Goal: Task Accomplishment & Management: Manage account settings

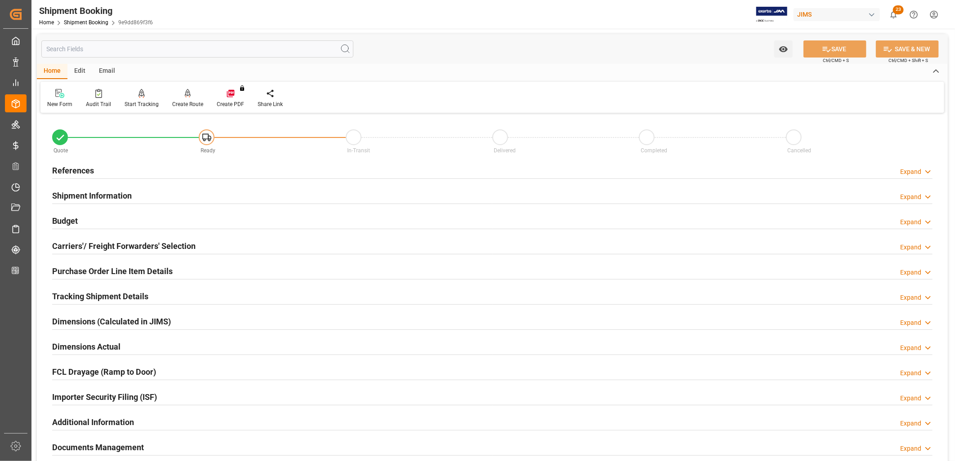
click at [82, 164] on div "References" at bounding box center [73, 169] width 42 height 17
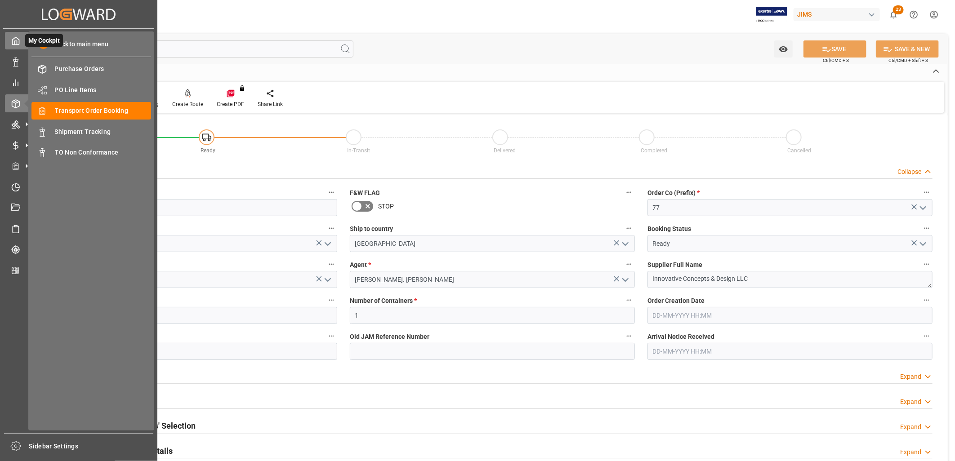
click at [12, 39] on icon at bounding box center [15, 40] width 9 height 9
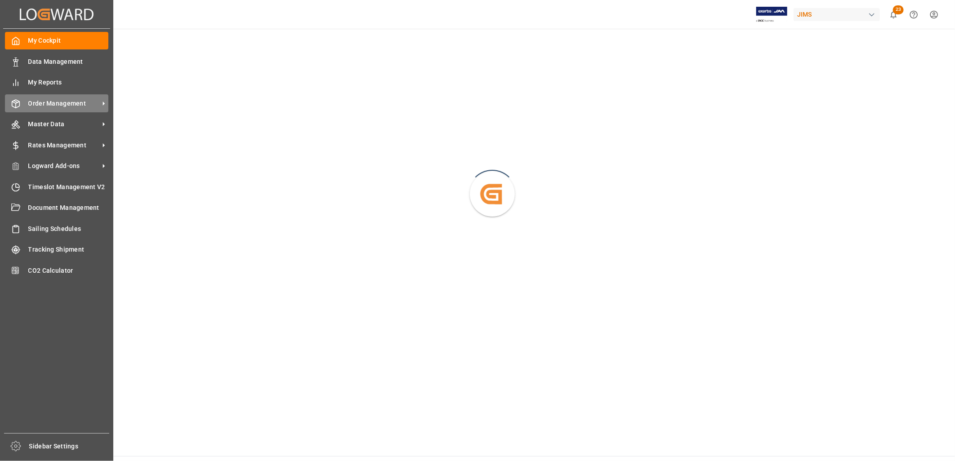
click at [73, 103] on span "Order Management" at bounding box center [63, 103] width 71 height 9
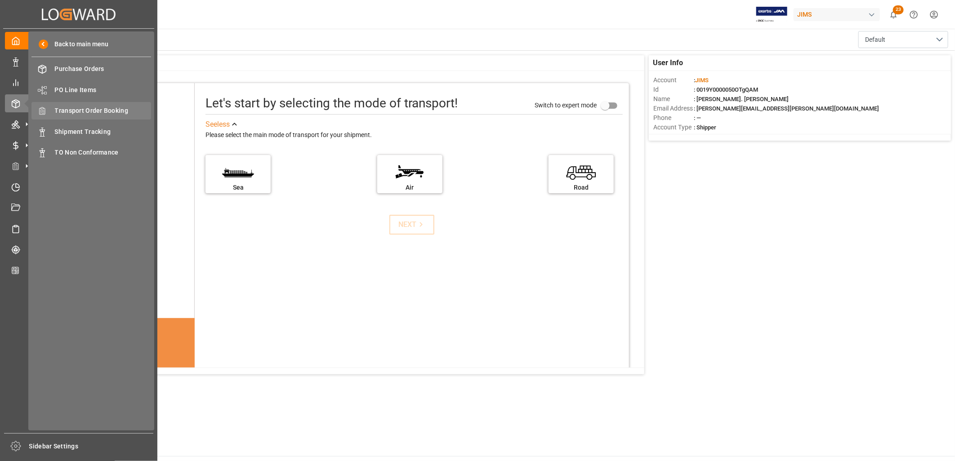
click at [101, 109] on span "Transport Order Booking" at bounding box center [103, 110] width 97 height 9
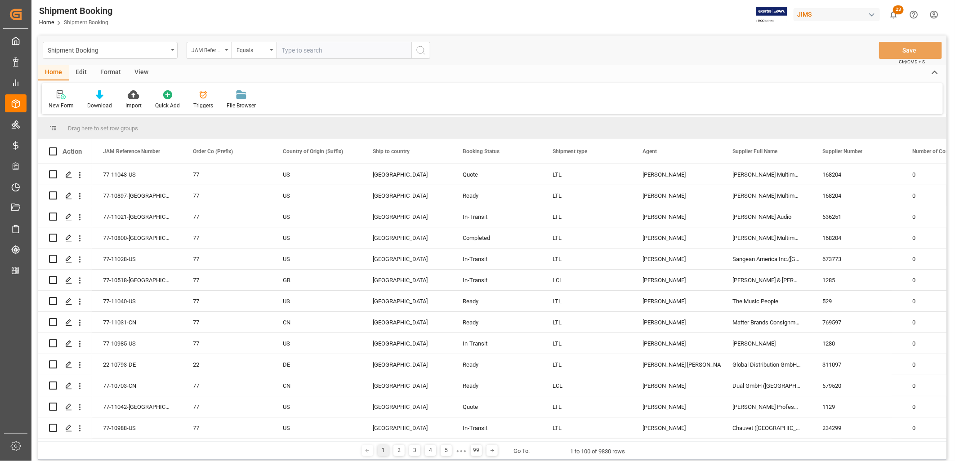
click at [282, 49] on input "text" at bounding box center [343, 50] width 135 height 17
type input "22-10702-ID"
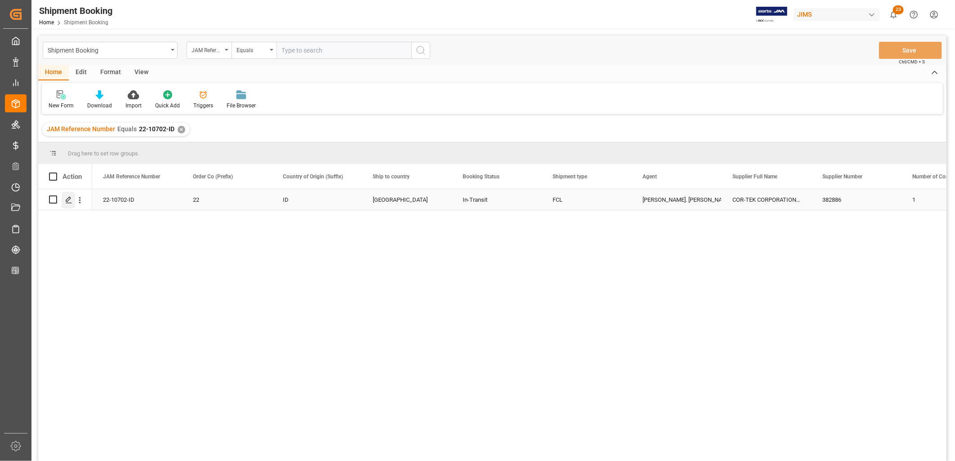
click at [66, 196] on icon "Press SPACE to select this row." at bounding box center [68, 199] width 7 height 7
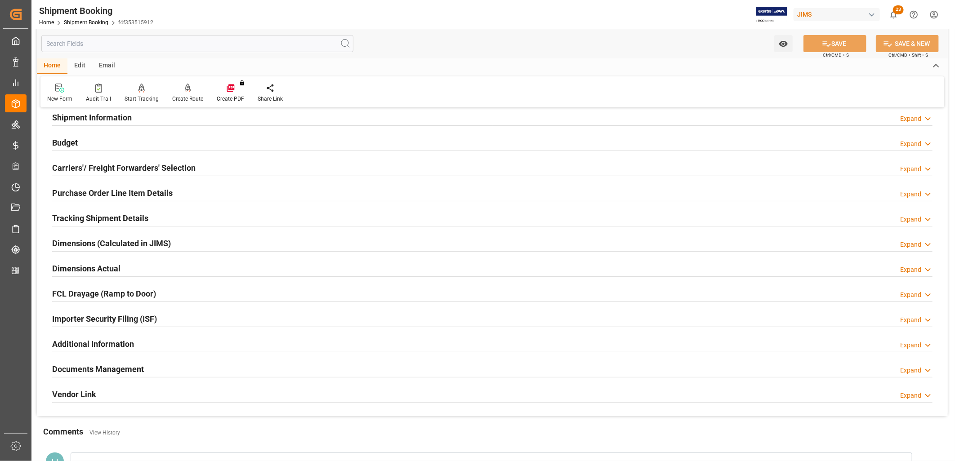
scroll to position [150, 0]
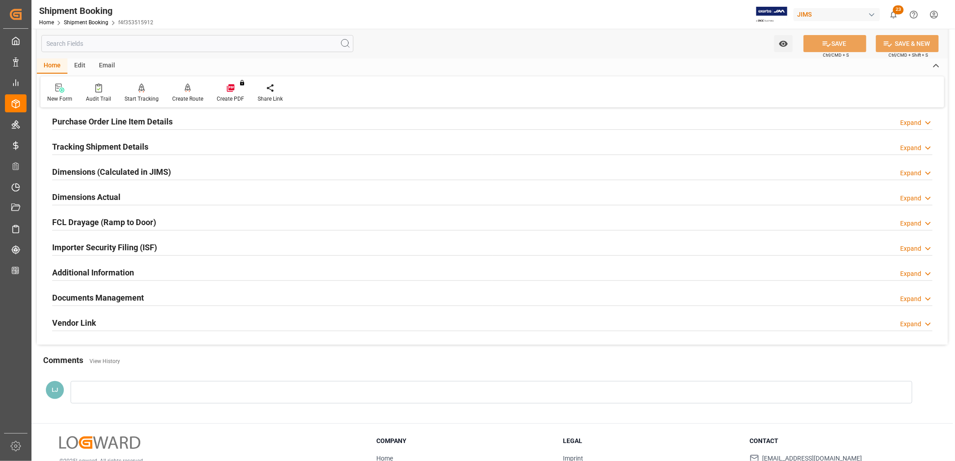
click at [120, 298] on h2 "Documents Management" at bounding box center [98, 298] width 92 height 12
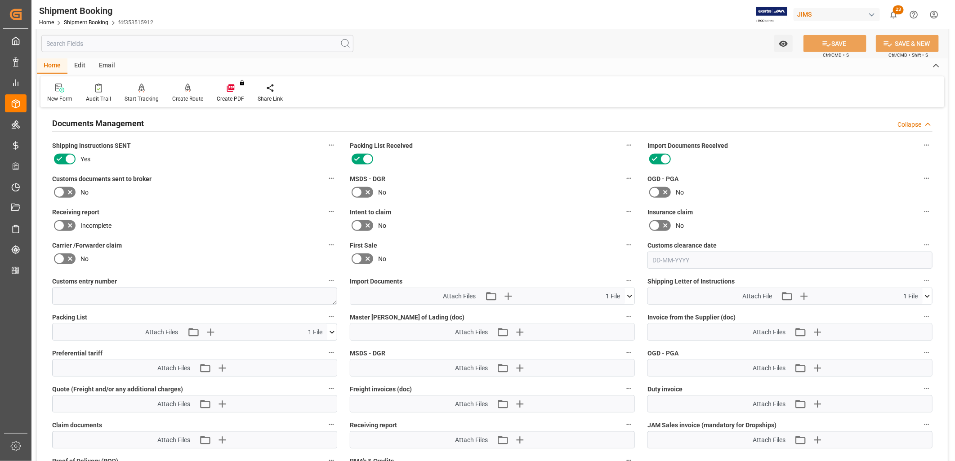
scroll to position [349, 0]
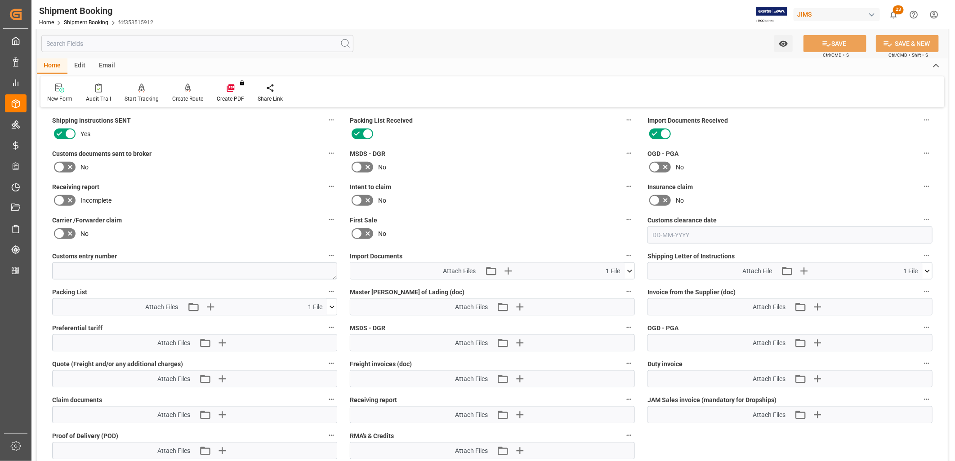
click at [629, 267] on icon at bounding box center [629, 271] width 9 height 9
click at [510, 267] on icon "button" at bounding box center [507, 271] width 14 height 14
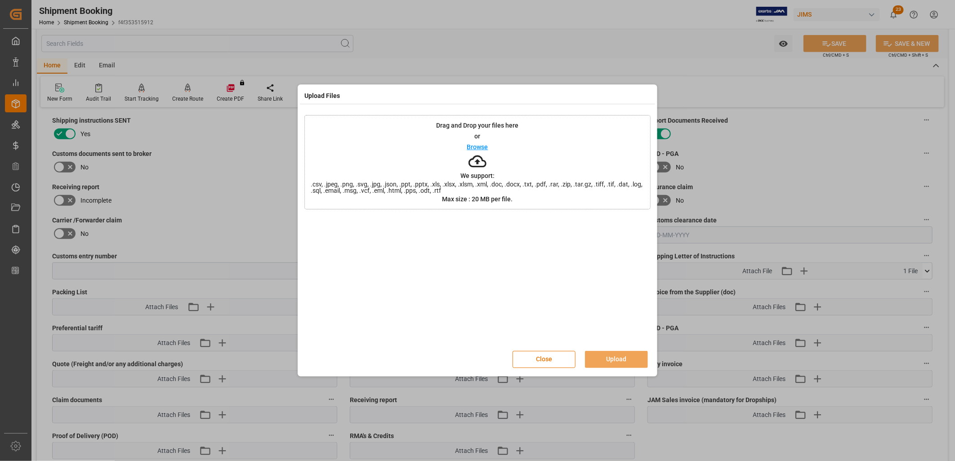
click at [480, 146] on p "Browse" at bounding box center [477, 147] width 21 height 6
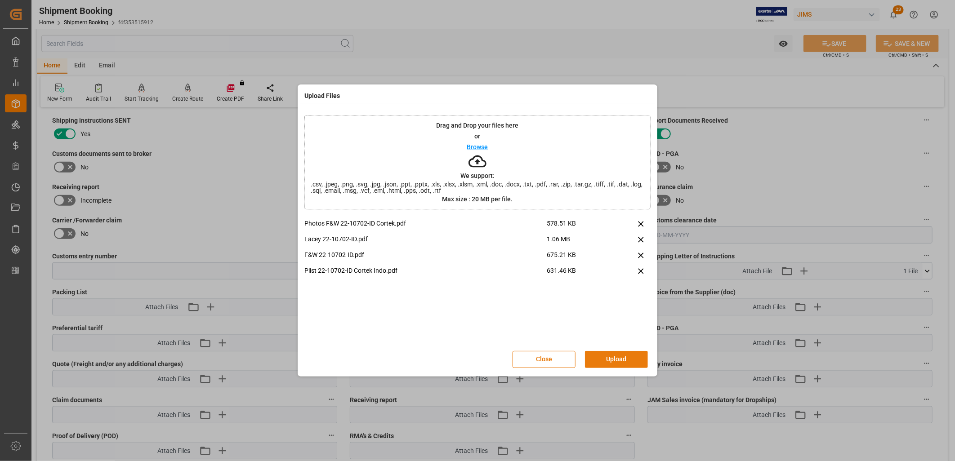
click at [628, 355] on button "Upload" at bounding box center [616, 359] width 63 height 17
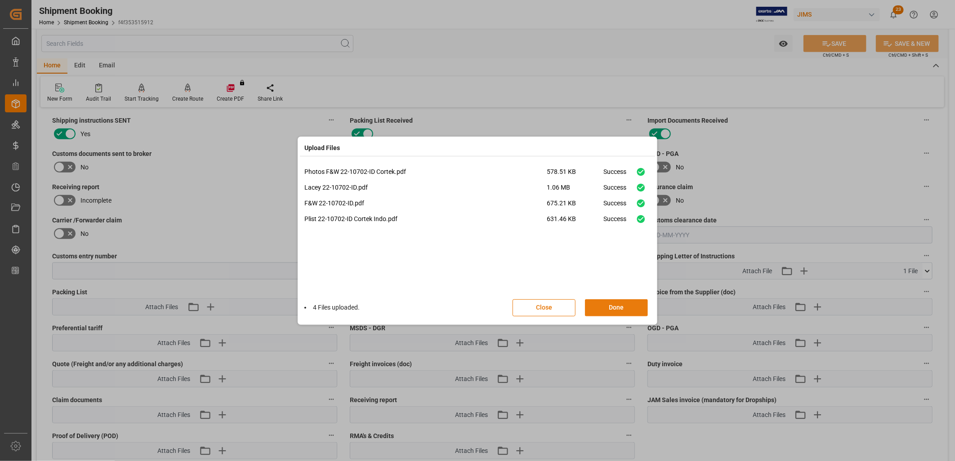
click at [621, 307] on button "Done" at bounding box center [616, 307] width 63 height 17
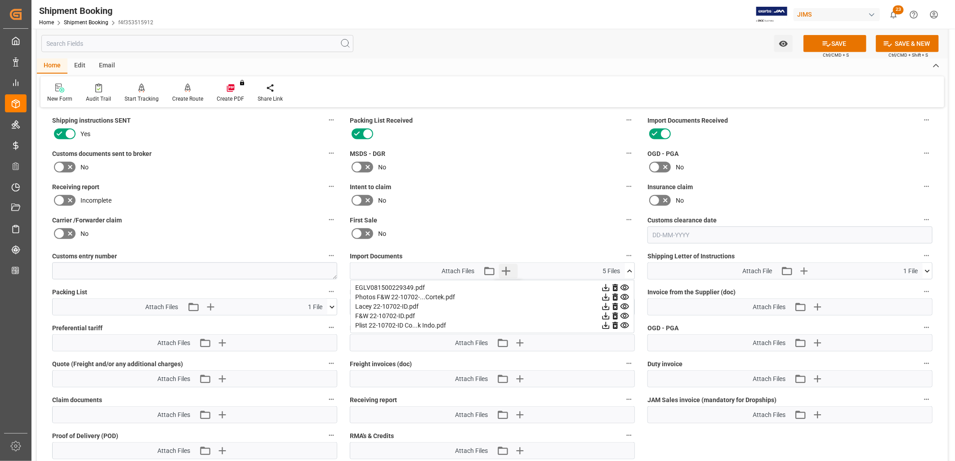
click at [506, 267] on icon "button" at bounding box center [506, 271] width 14 height 14
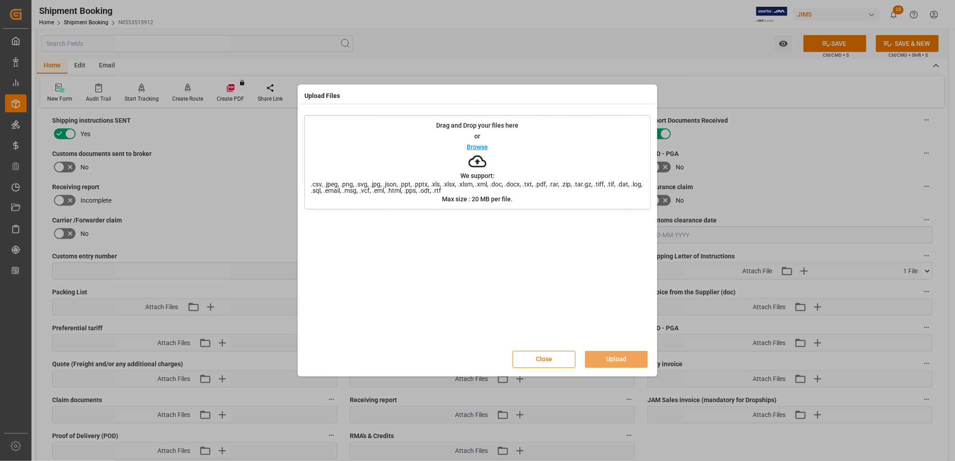
click at [479, 145] on p "Browse" at bounding box center [477, 147] width 21 height 6
click at [613, 357] on button "Upload" at bounding box center [616, 359] width 63 height 17
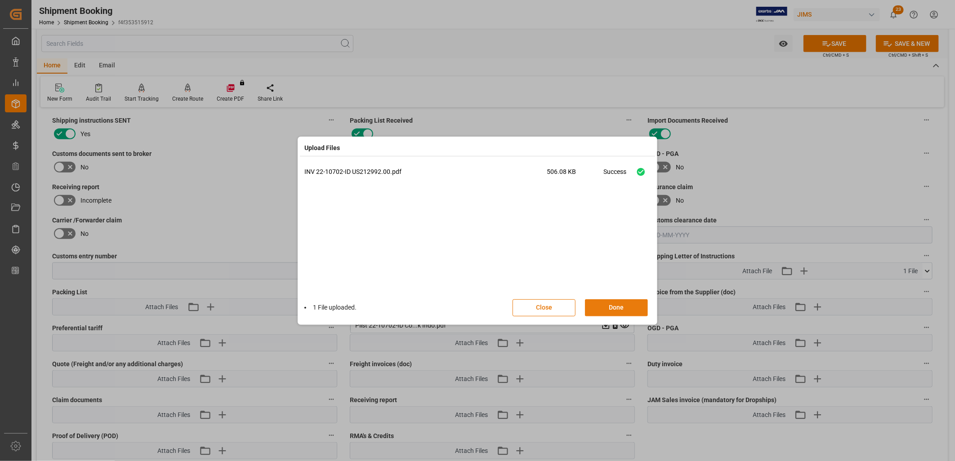
click at [628, 303] on button "Done" at bounding box center [616, 307] width 63 height 17
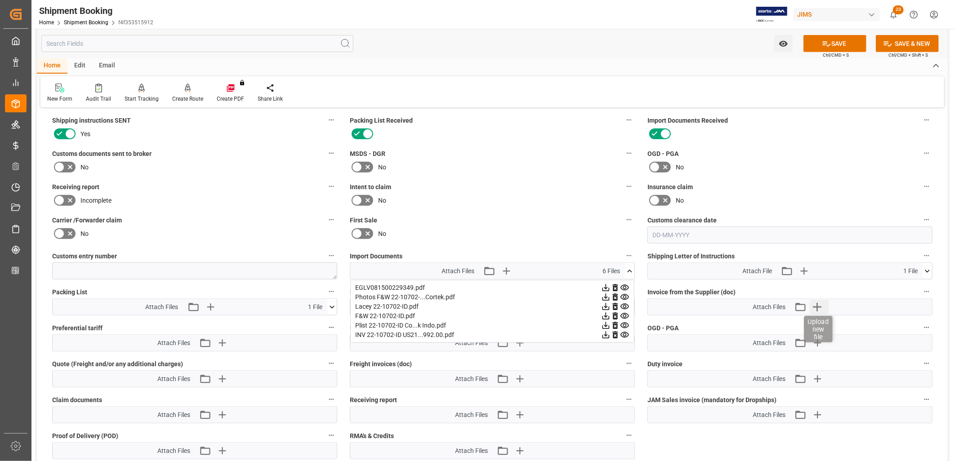
click at [819, 300] on icon "button" at bounding box center [817, 307] width 14 height 14
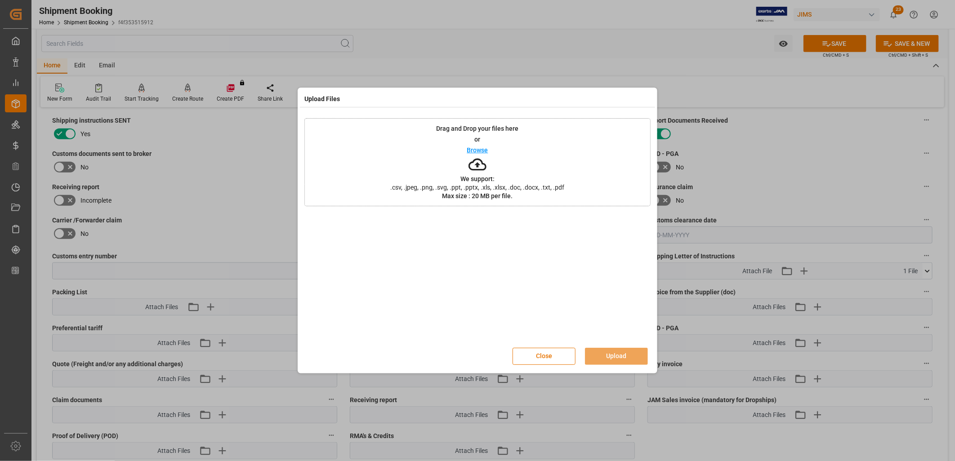
click at [476, 150] on p "Browse" at bounding box center [477, 150] width 21 height 6
click at [605, 353] on button "Upload" at bounding box center [616, 356] width 63 height 17
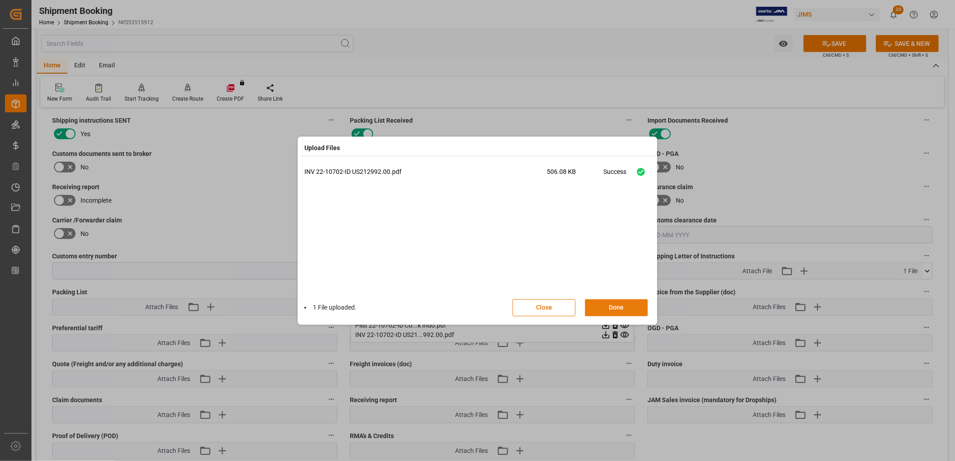
click at [618, 306] on button "Done" at bounding box center [616, 307] width 63 height 17
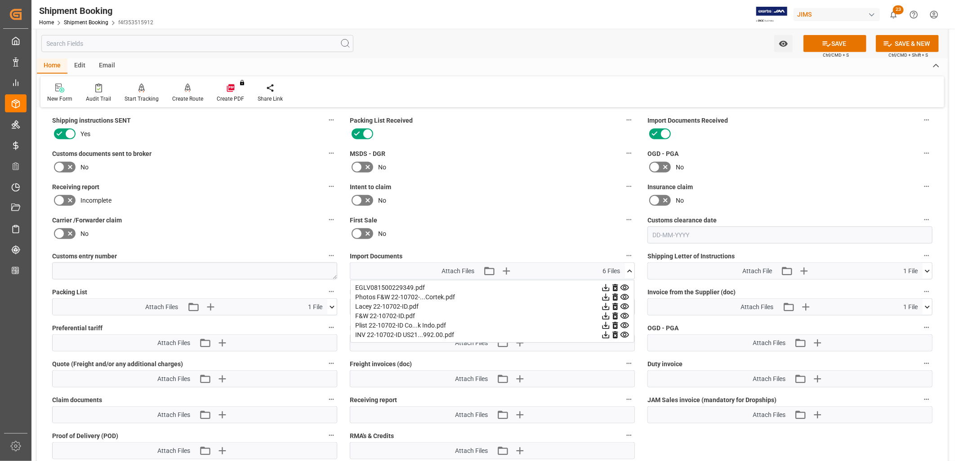
click at [333, 306] on icon at bounding box center [331, 307] width 5 height 3
click at [525, 361] on label "Freight invoices (doc)" at bounding box center [492, 364] width 285 height 13
click at [623, 361] on button "Freight invoices (doc)" at bounding box center [629, 364] width 12 height 12
click at [629, 267] on div at bounding box center [477, 230] width 955 height 461
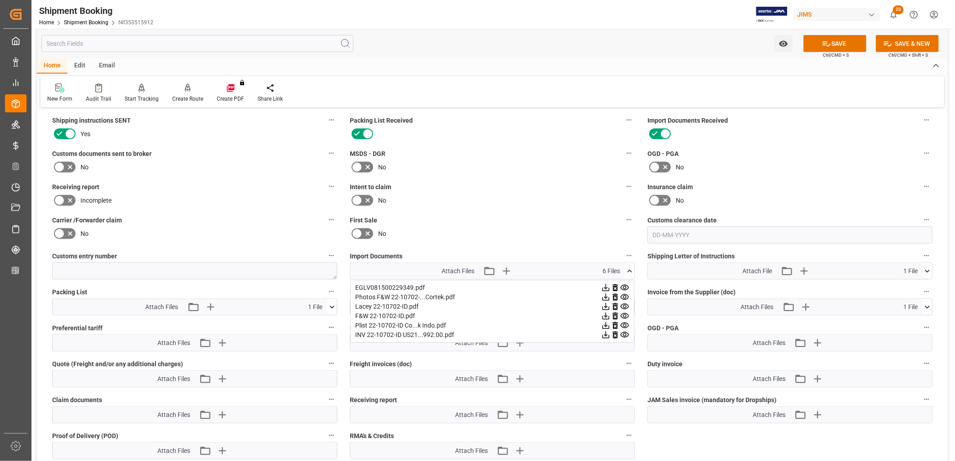
click at [628, 270] on icon at bounding box center [629, 271] width 5 height 3
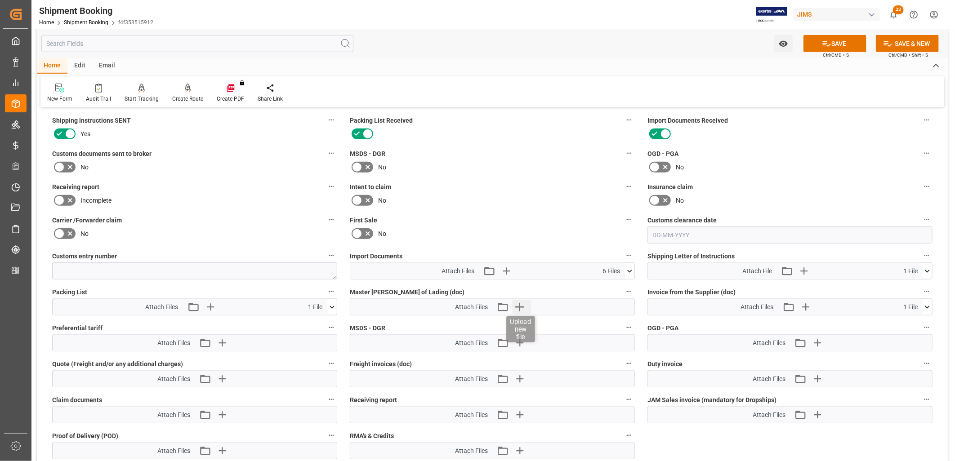
click at [520, 301] on icon "button" at bounding box center [519, 307] width 14 height 14
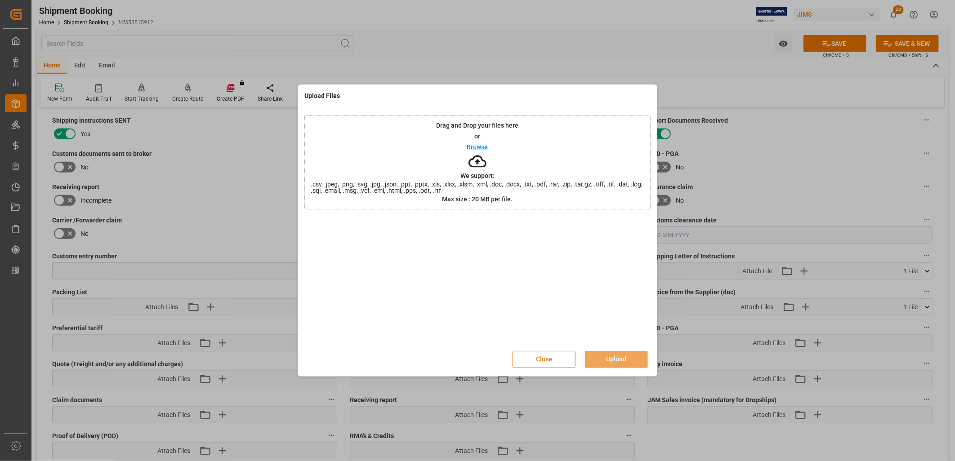
click at [478, 146] on p "Browse" at bounding box center [477, 147] width 21 height 6
click at [619, 360] on button "Upload" at bounding box center [616, 359] width 63 height 17
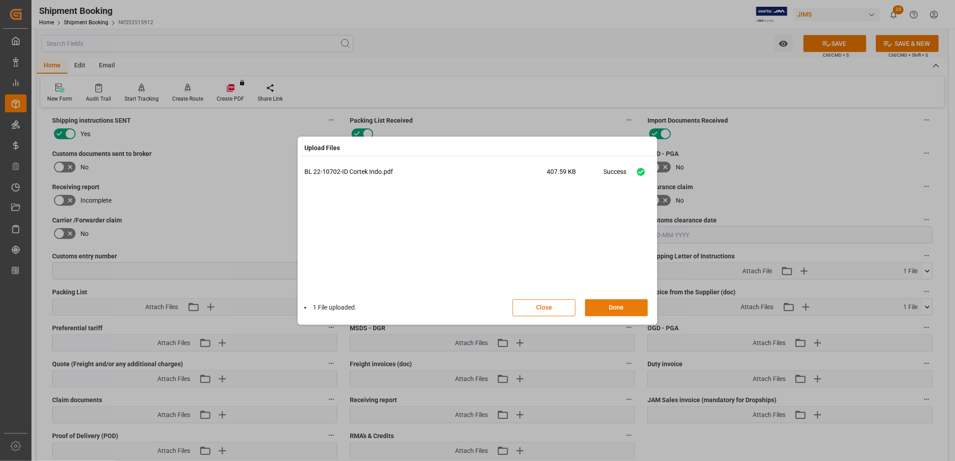
click at [619, 307] on button "Done" at bounding box center [616, 307] width 63 height 17
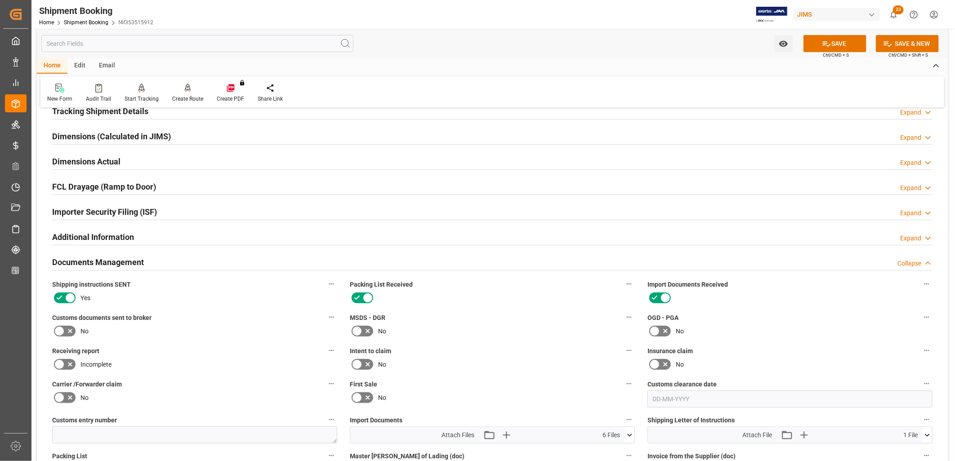
scroll to position [0, 0]
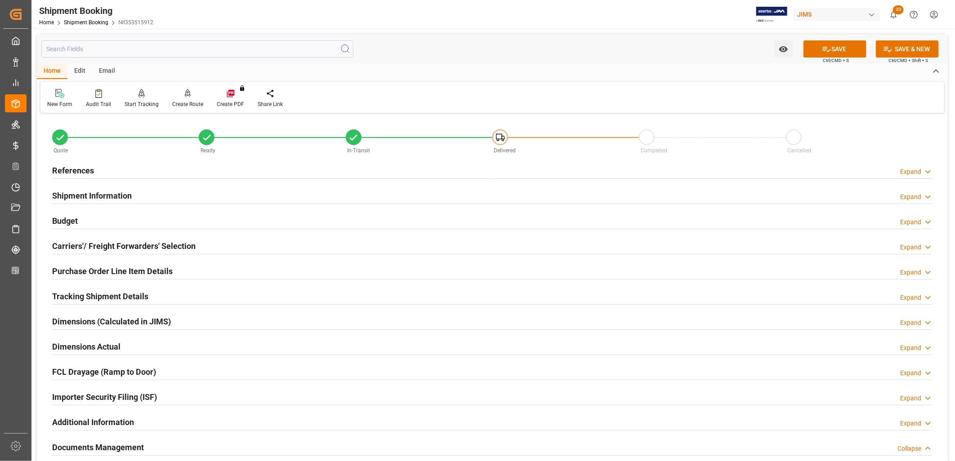
click at [78, 162] on div "References" at bounding box center [73, 169] width 42 height 17
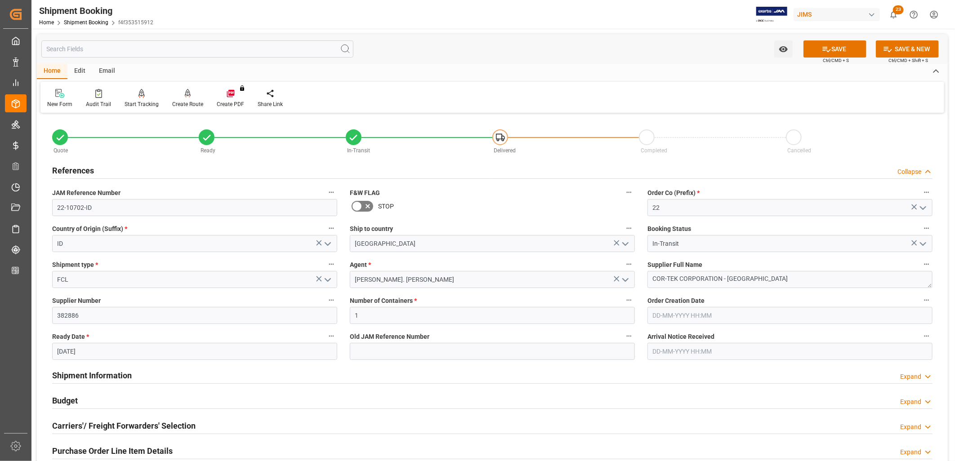
click at [353, 205] on icon at bounding box center [357, 206] width 11 height 11
click at [0, 0] on input "checkbox" at bounding box center [0, 0] width 0 height 0
click at [842, 48] on button "SAVE" at bounding box center [834, 48] width 63 height 17
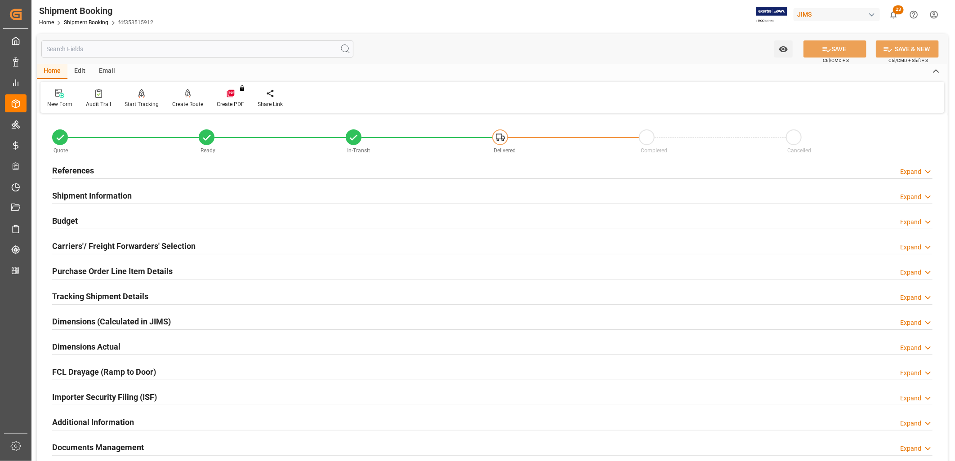
click at [105, 271] on h2 "Purchase Order Line Item Details" at bounding box center [112, 271] width 120 height 12
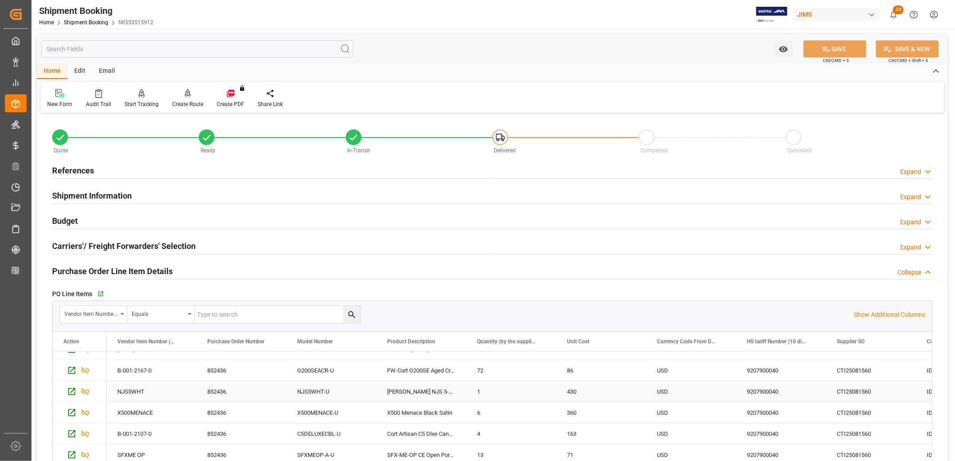
scroll to position [50, 0]
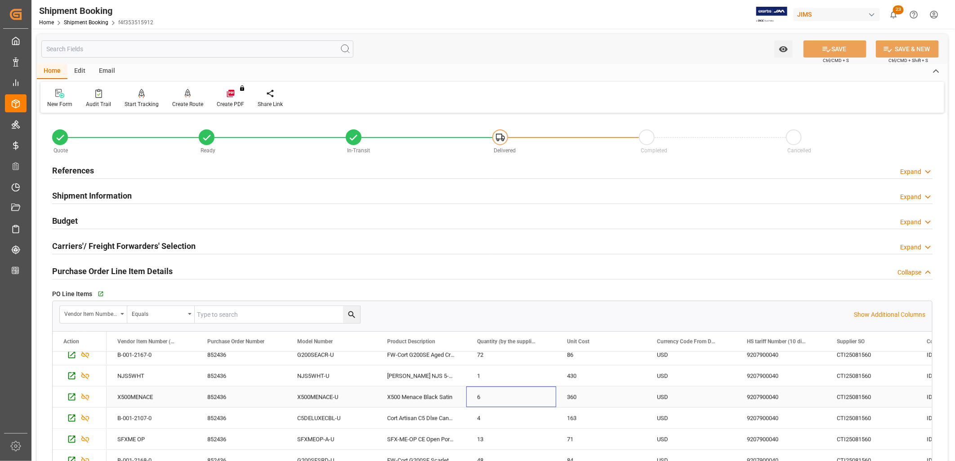
click at [486, 401] on div "6" at bounding box center [511, 397] width 90 height 21
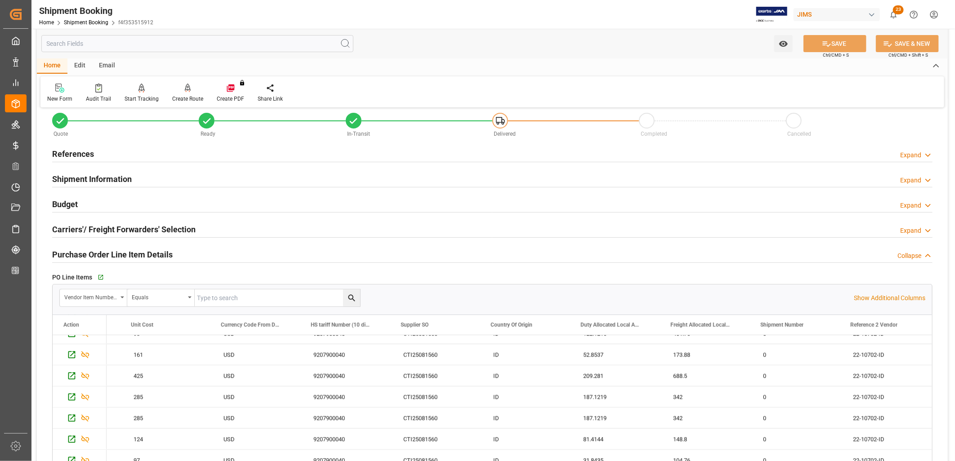
scroll to position [0, 0]
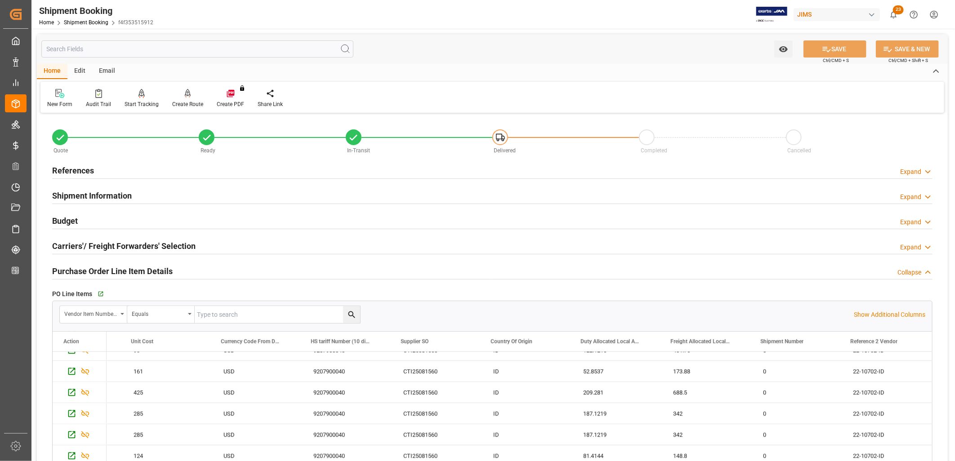
click at [58, 221] on h2 "Budget" at bounding box center [65, 221] width 26 height 12
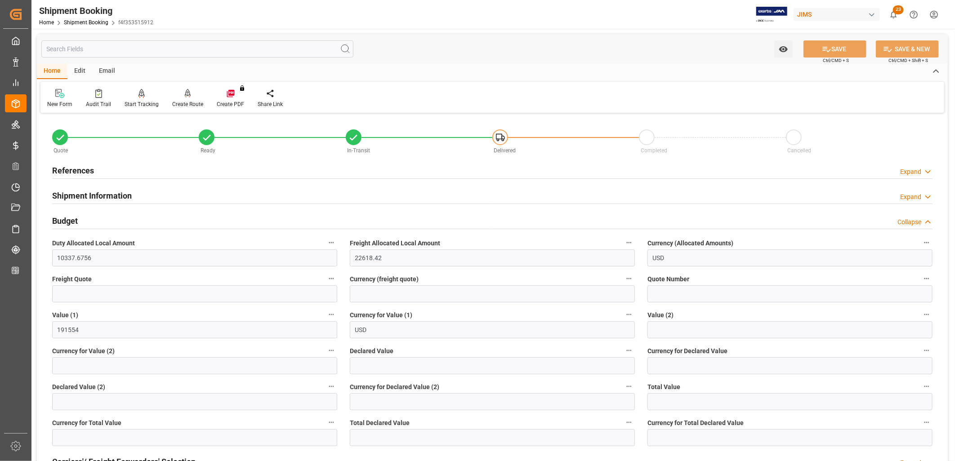
click at [98, 196] on h2 "Shipment Information" at bounding box center [92, 196] width 80 height 12
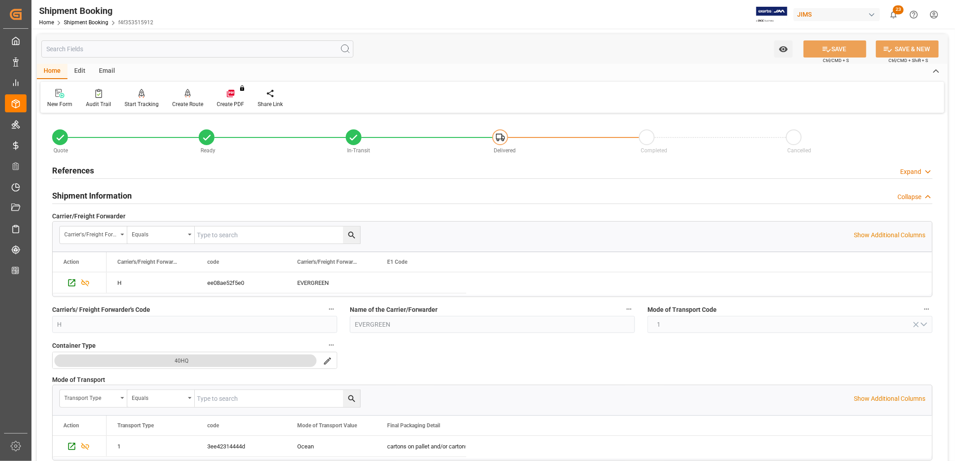
click at [91, 168] on h2 "References" at bounding box center [73, 171] width 42 height 12
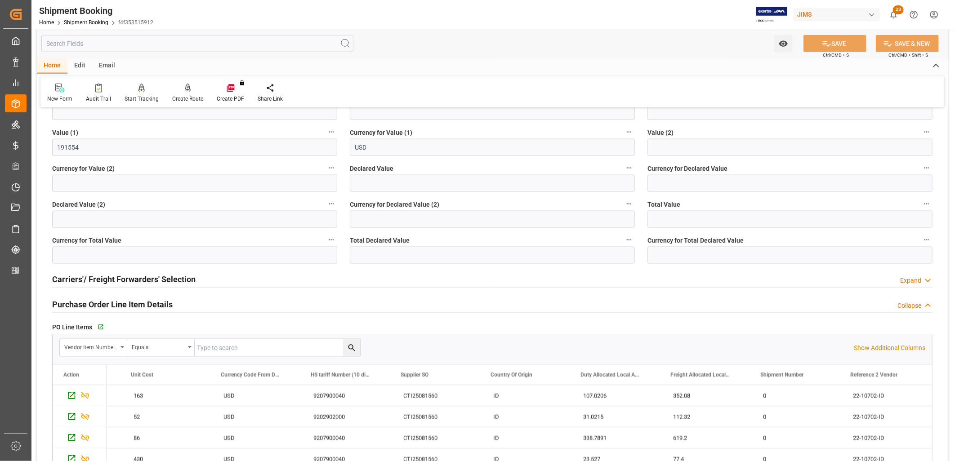
scroll to position [749, 0]
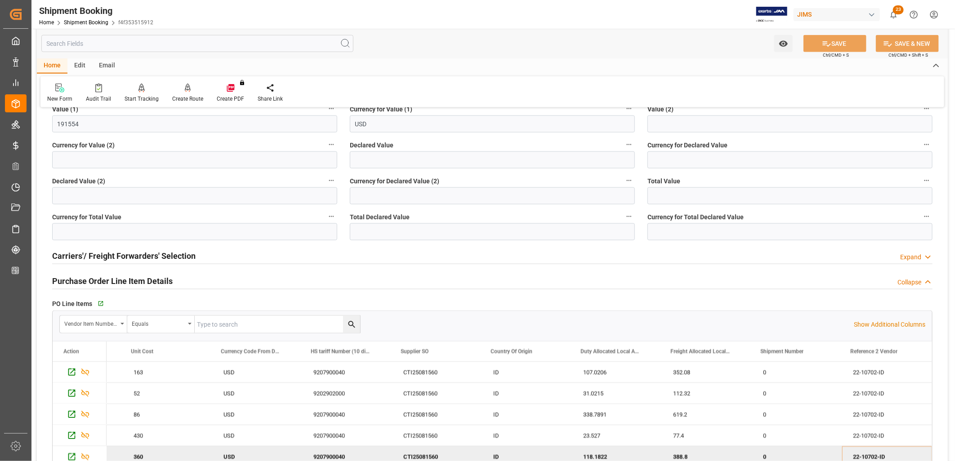
click at [156, 256] on h2 "Carriers'/ Freight Forwarders' Selection" at bounding box center [123, 256] width 143 height 12
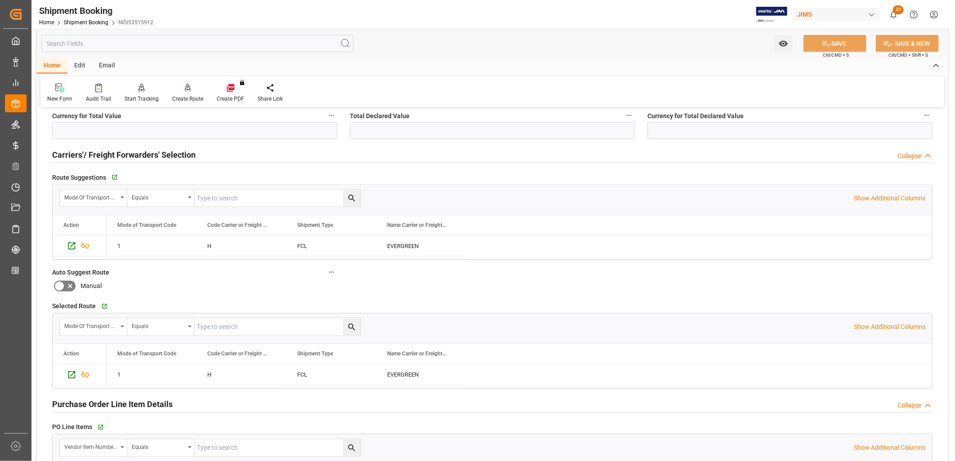
scroll to position [899, 0]
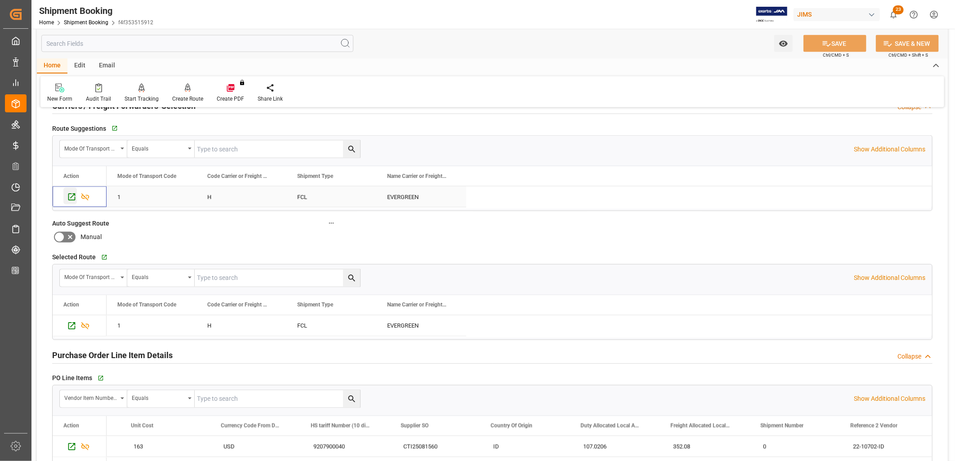
click at [69, 197] on icon "Press SPACE to select this row." at bounding box center [71, 196] width 9 height 9
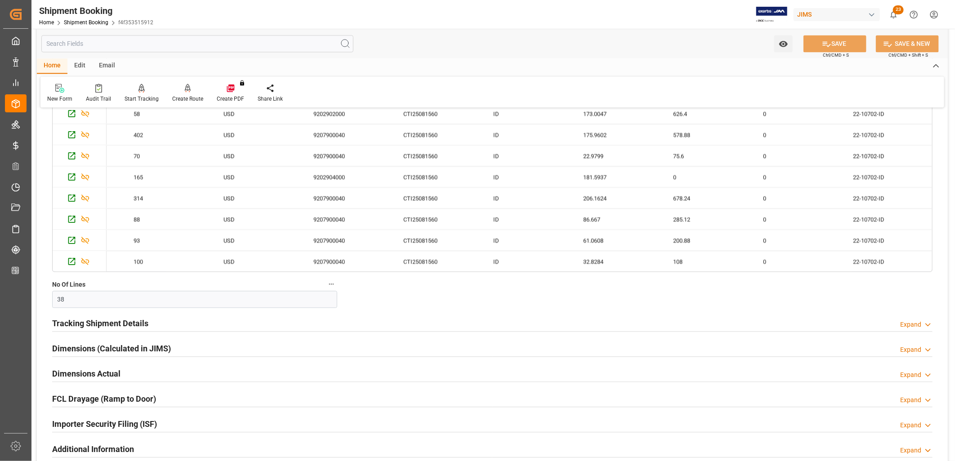
scroll to position [1248, 0]
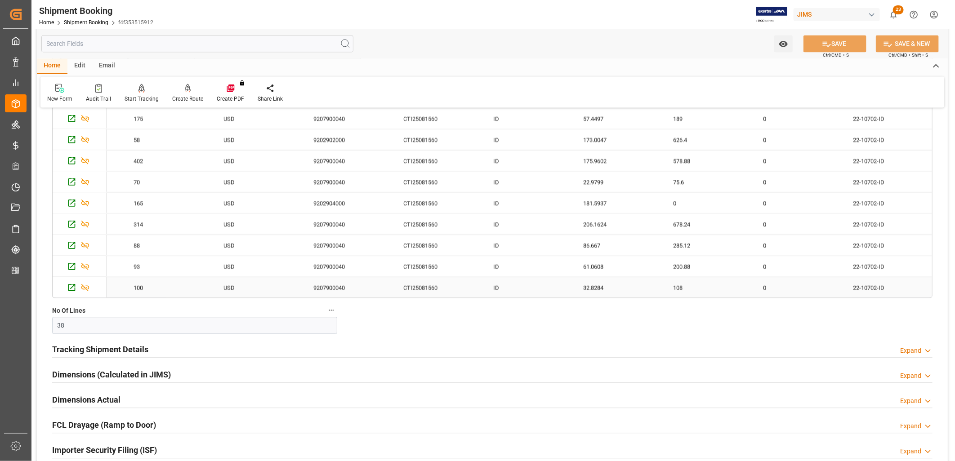
click at [322, 280] on div "9207900040" at bounding box center [348, 287] width 90 height 21
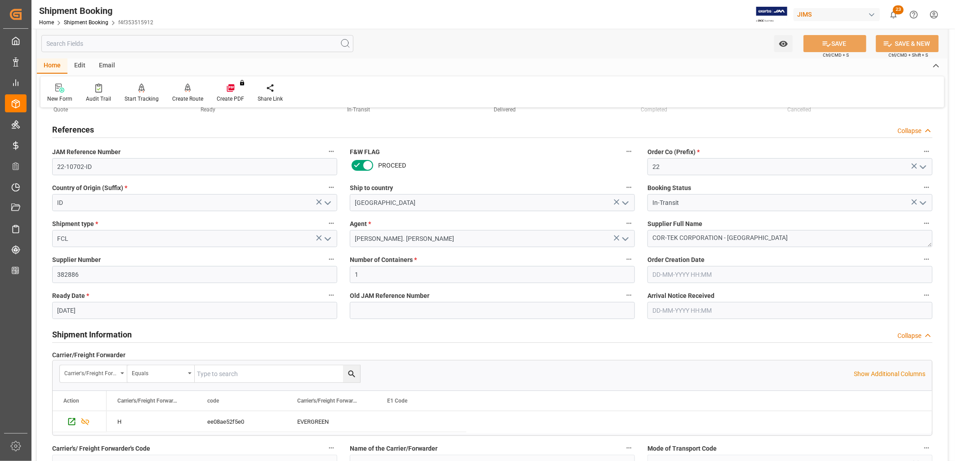
scroll to position [0, 0]
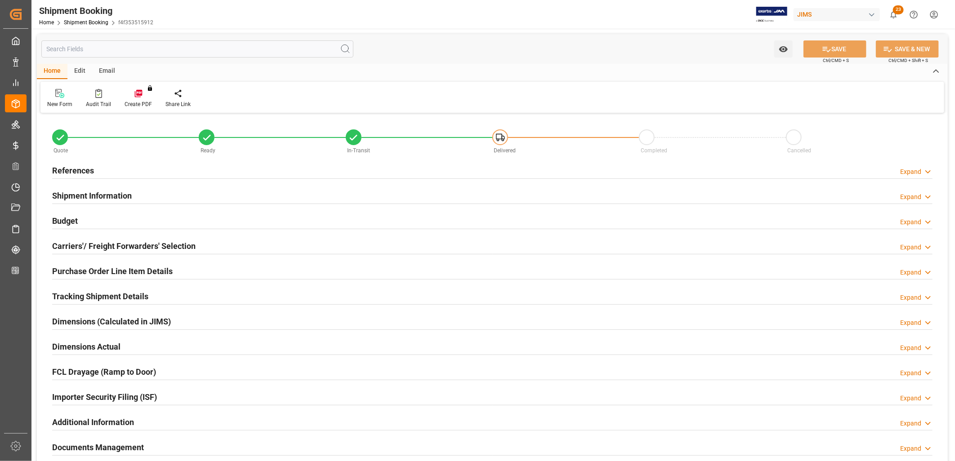
type input "1"
type input "[DATE]"
click at [83, 172] on h2 "References" at bounding box center [73, 171] width 42 height 12
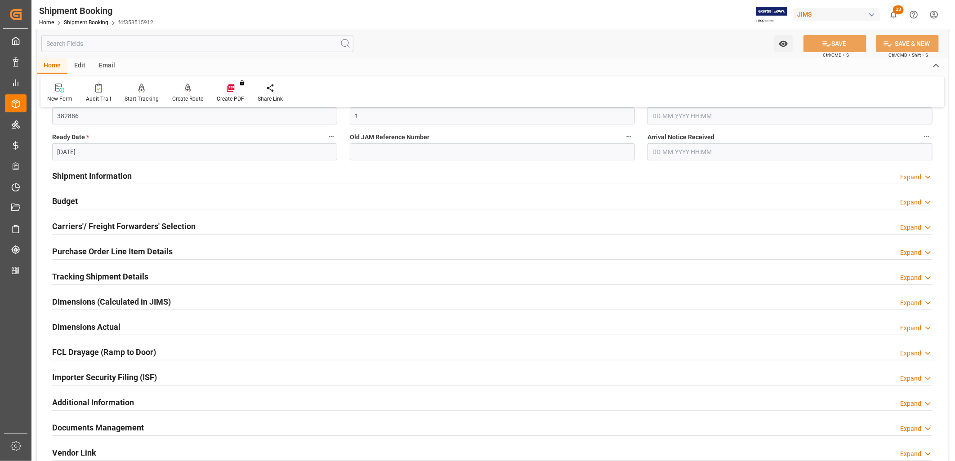
scroll to position [249, 0]
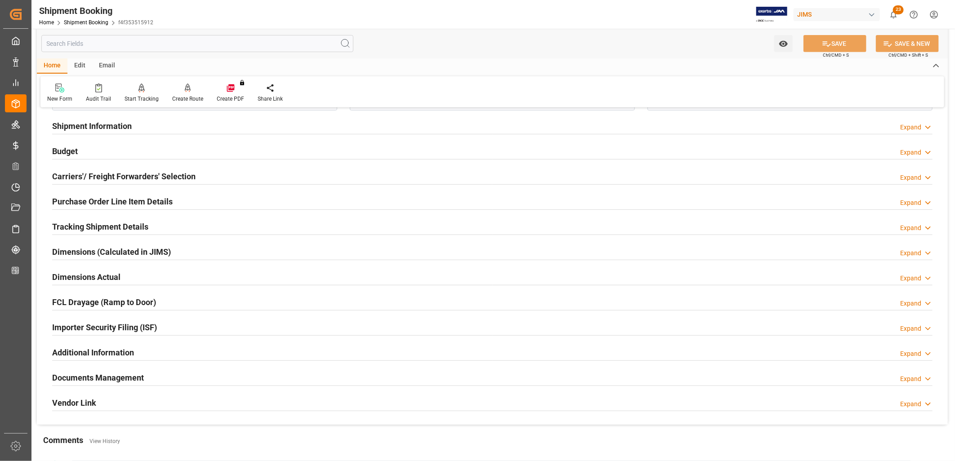
click at [82, 178] on h2 "Carriers'/ Freight Forwarders' Selection" at bounding box center [123, 176] width 143 height 12
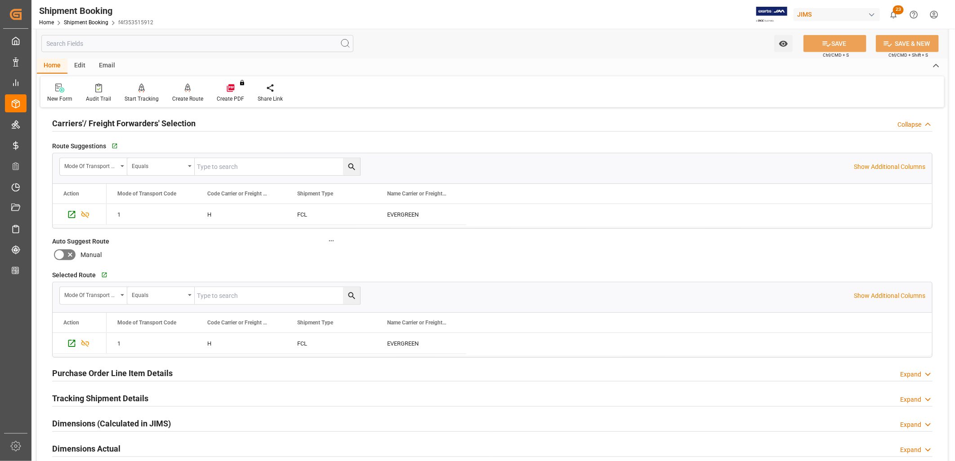
scroll to position [349, 0]
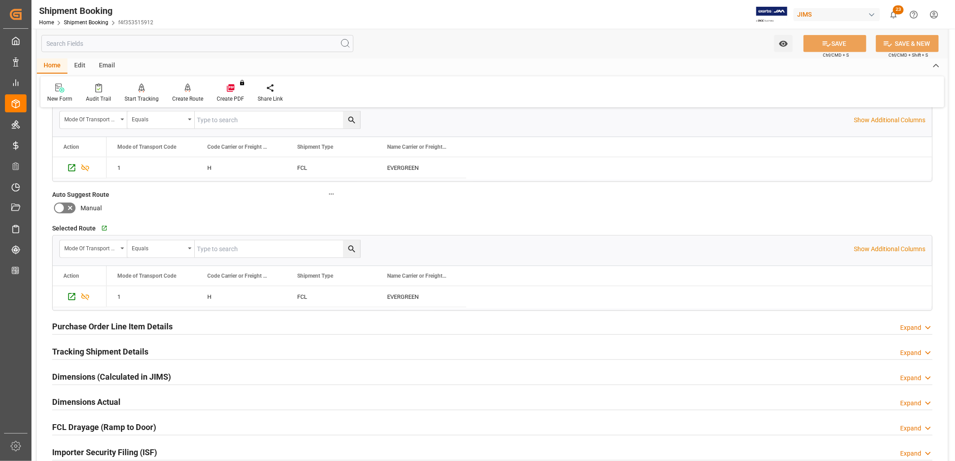
click at [138, 348] on h2 "Tracking Shipment Details" at bounding box center [100, 352] width 96 height 12
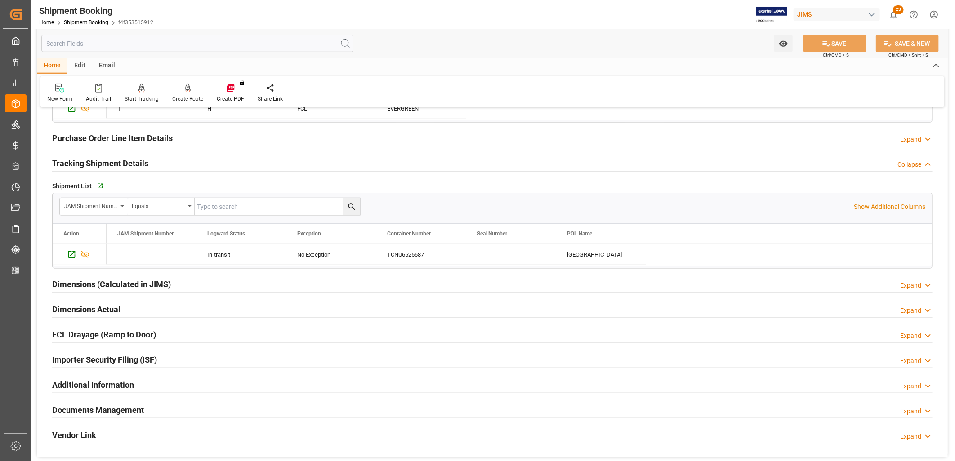
scroll to position [549, 0]
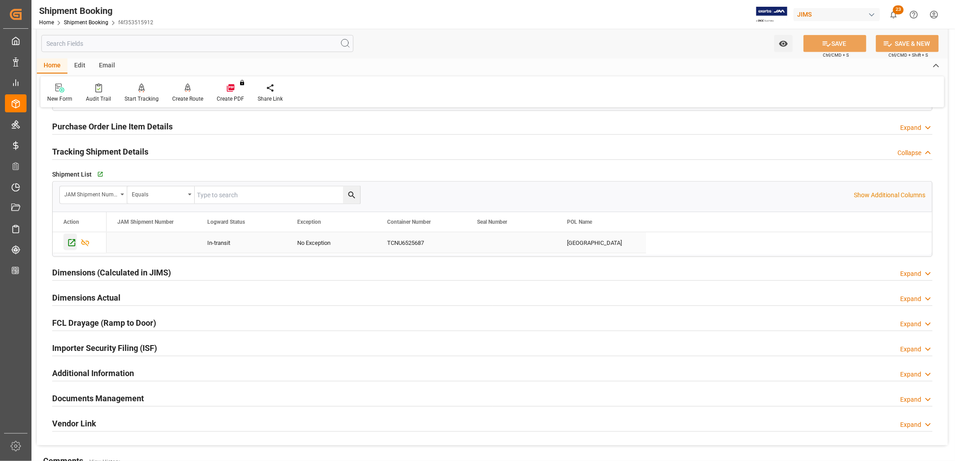
click at [71, 243] on icon "Press SPACE to select this row." at bounding box center [71, 243] width 7 height 7
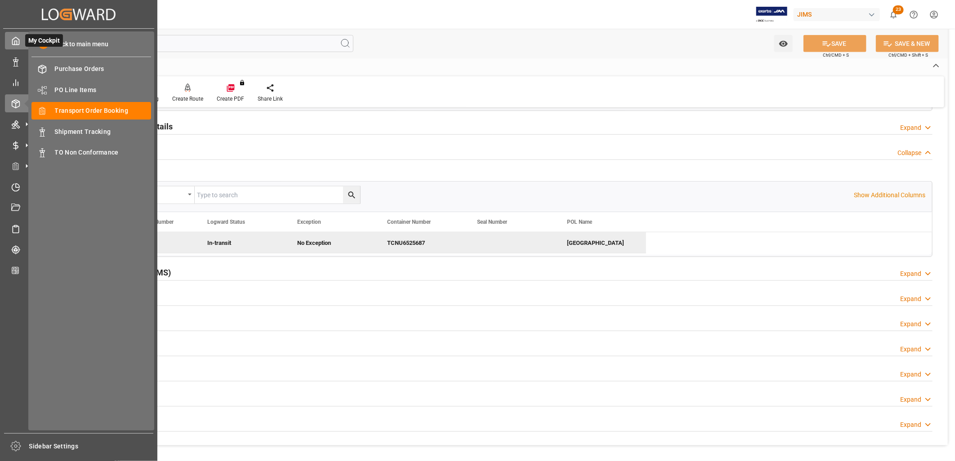
click at [17, 42] on icon at bounding box center [15, 40] width 9 height 9
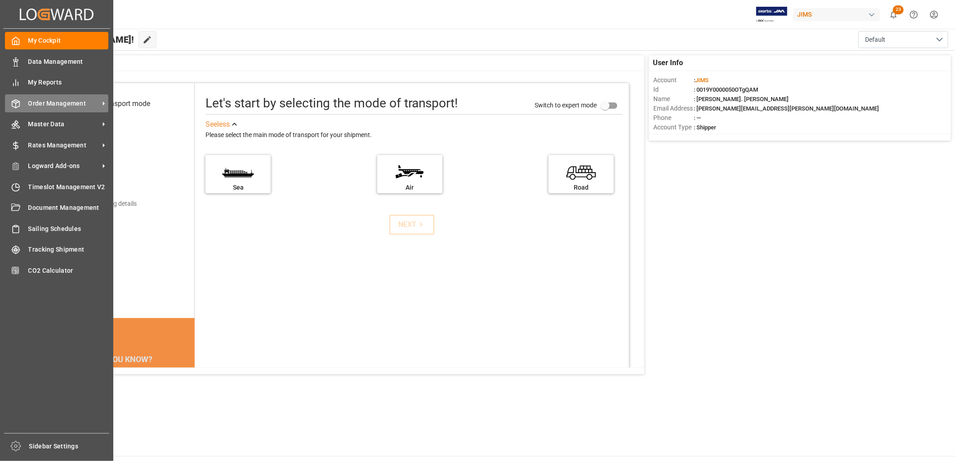
click at [65, 100] on span "Order Management" at bounding box center [63, 103] width 71 height 9
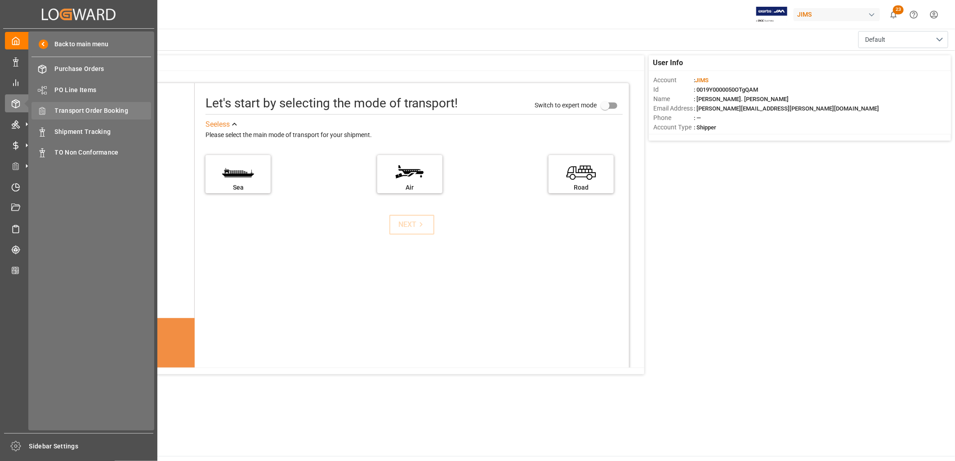
click at [100, 109] on span "Transport Order Booking" at bounding box center [103, 110] width 97 height 9
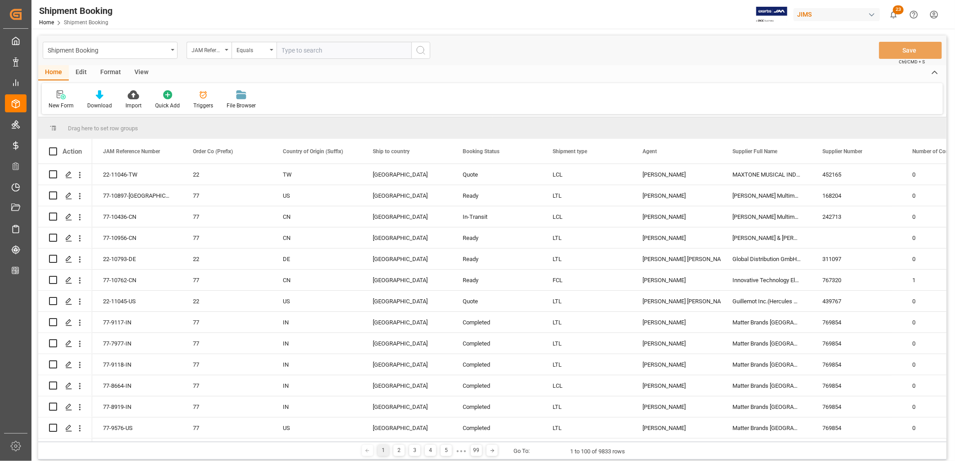
click at [288, 50] on input "text" at bounding box center [343, 50] width 135 height 17
type input "22-10702-ID"
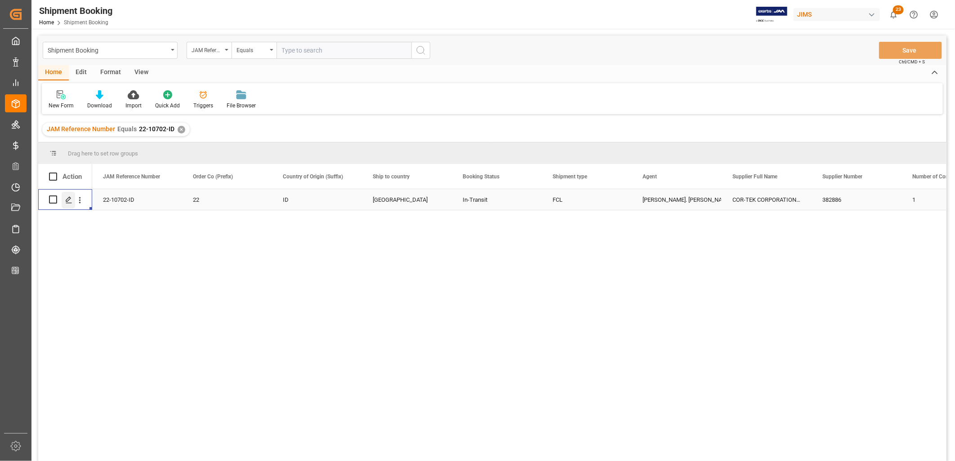
click at [70, 197] on polygon "Press SPACE to select this row." at bounding box center [68, 199] width 4 height 4
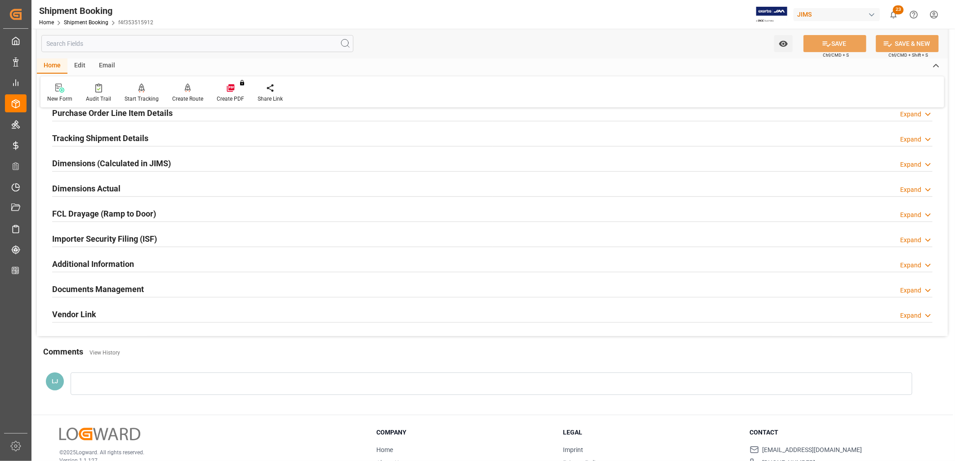
scroll to position [214, 0]
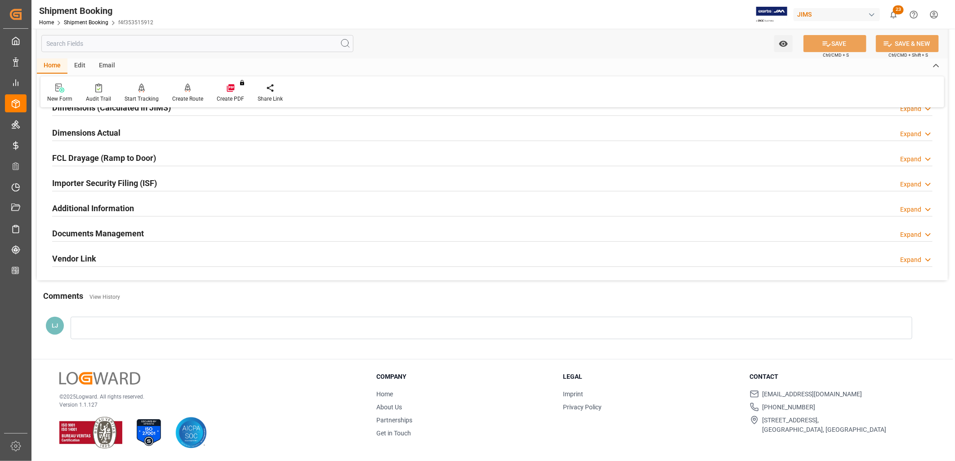
click at [124, 227] on h2 "Documents Management" at bounding box center [98, 233] width 92 height 12
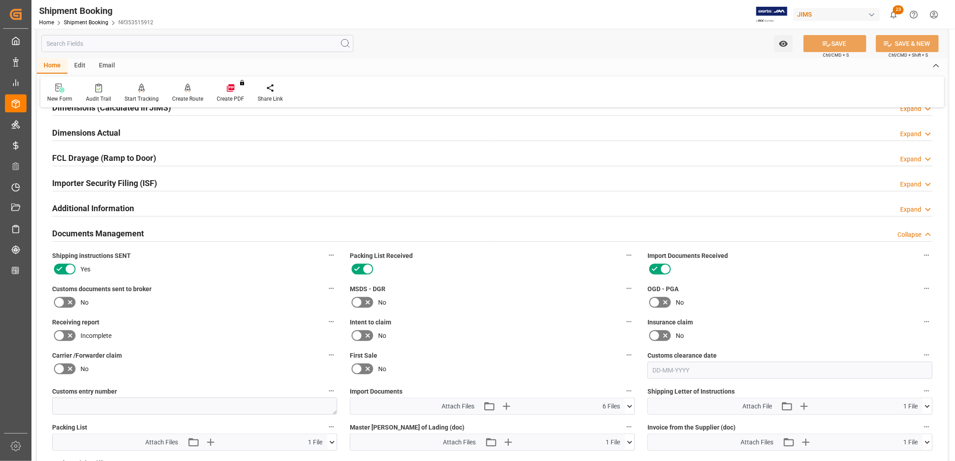
click at [58, 302] on icon at bounding box center [59, 302] width 11 height 11
click at [0, 0] on input "checkbox" at bounding box center [0, 0] width 0 height 0
click at [853, 40] on button "SAVE" at bounding box center [834, 43] width 63 height 17
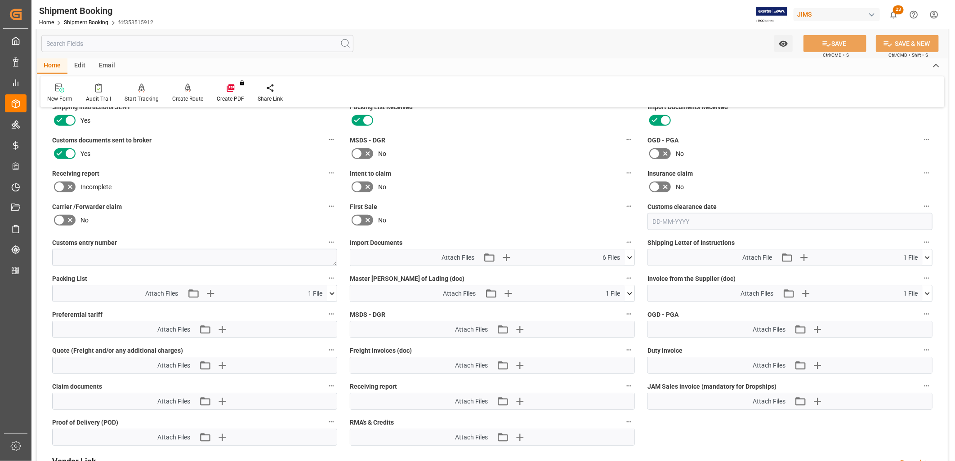
scroll to position [364, 0]
click at [631, 255] on icon at bounding box center [629, 256] width 5 height 3
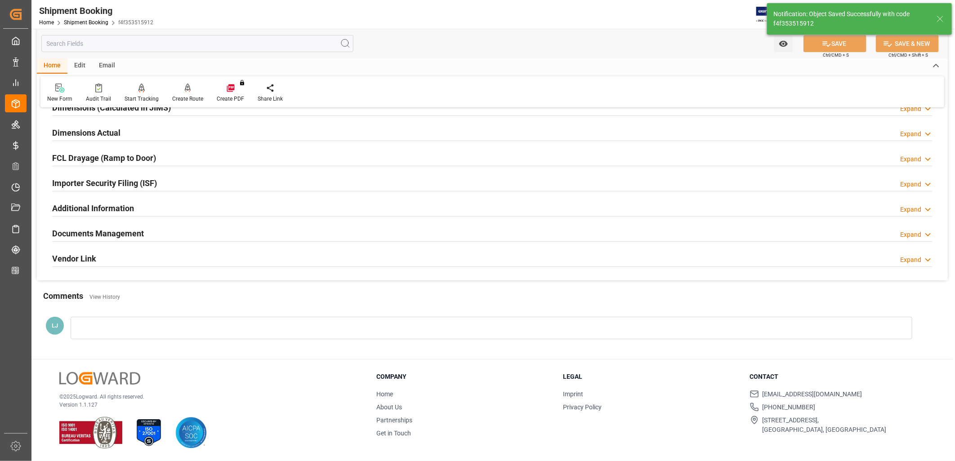
scroll to position [214, 0]
click at [128, 232] on h2 "Documents Management" at bounding box center [98, 233] width 92 height 12
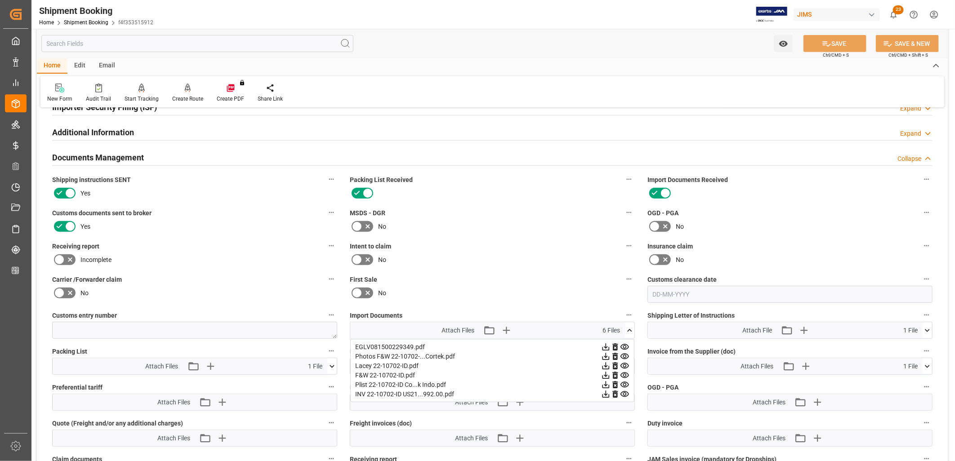
scroll to position [314, 0]
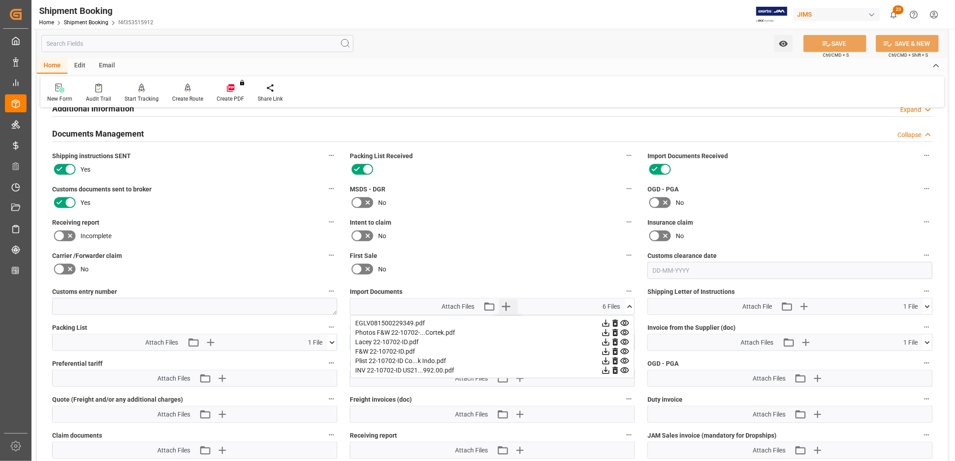
click at [506, 302] on icon "button" at bounding box center [506, 306] width 14 height 14
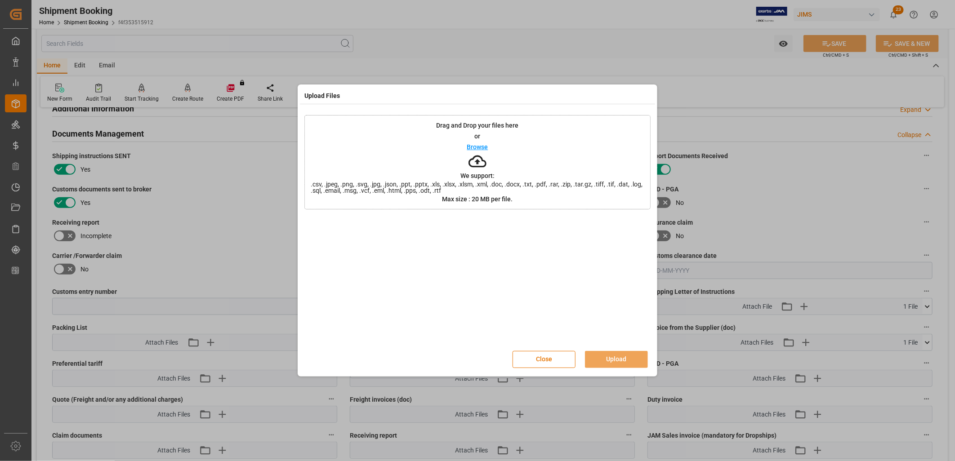
click at [482, 146] on p "Browse" at bounding box center [477, 147] width 21 height 6
click at [478, 147] on p "Browse" at bounding box center [477, 147] width 21 height 6
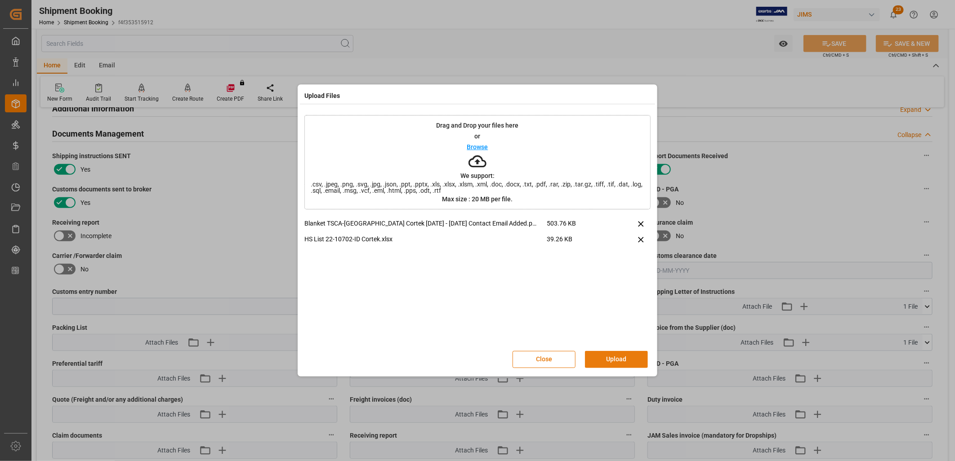
click at [627, 359] on button "Upload" at bounding box center [616, 359] width 63 height 17
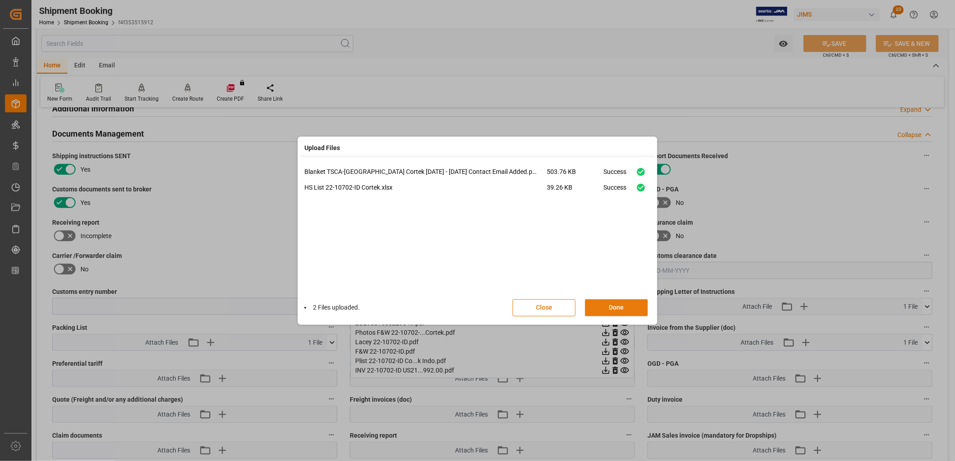
click at [625, 309] on button "Done" at bounding box center [616, 307] width 63 height 17
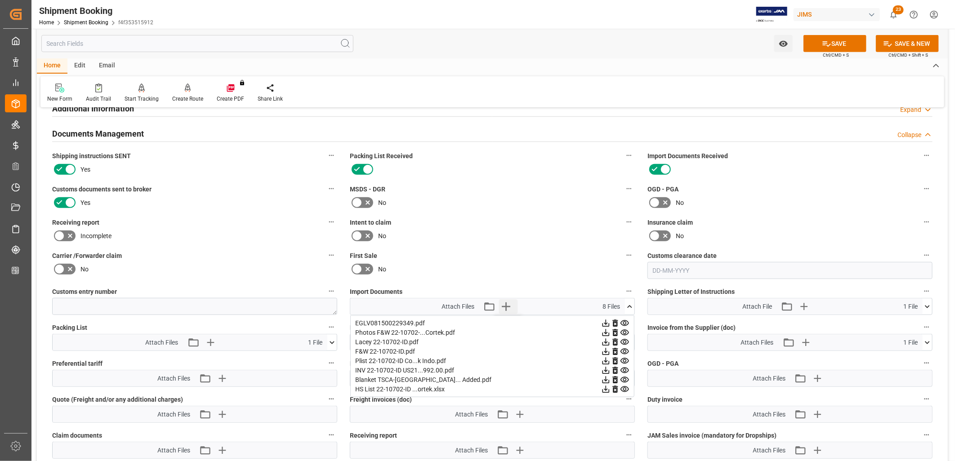
click at [506, 303] on icon "button" at bounding box center [506, 307] width 9 height 9
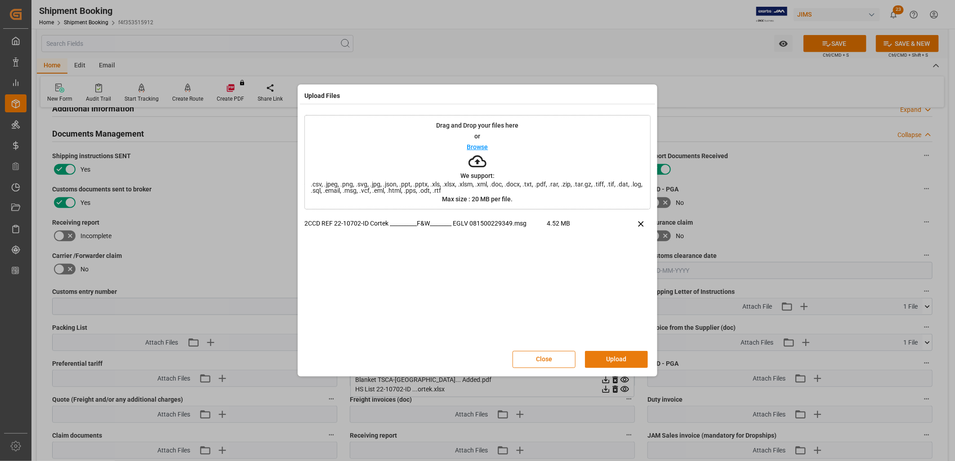
click at [628, 360] on button "Upload" at bounding box center [616, 359] width 63 height 17
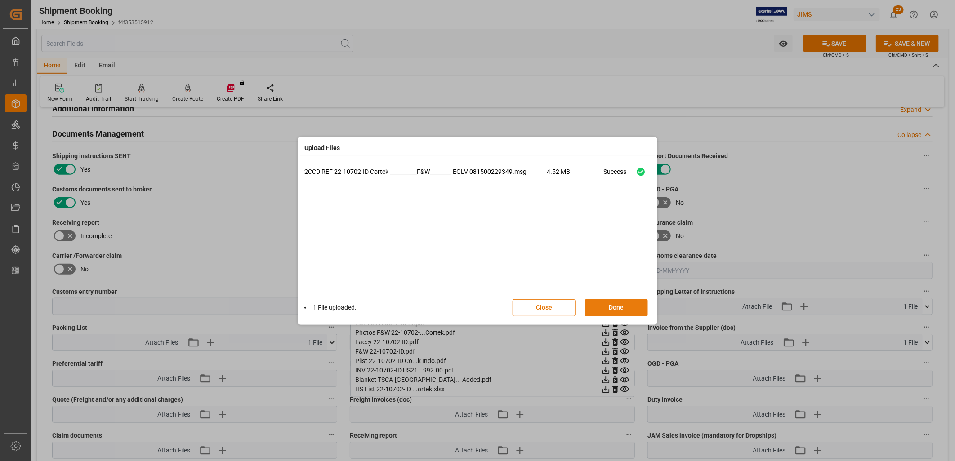
click at [617, 305] on button "Done" at bounding box center [616, 307] width 63 height 17
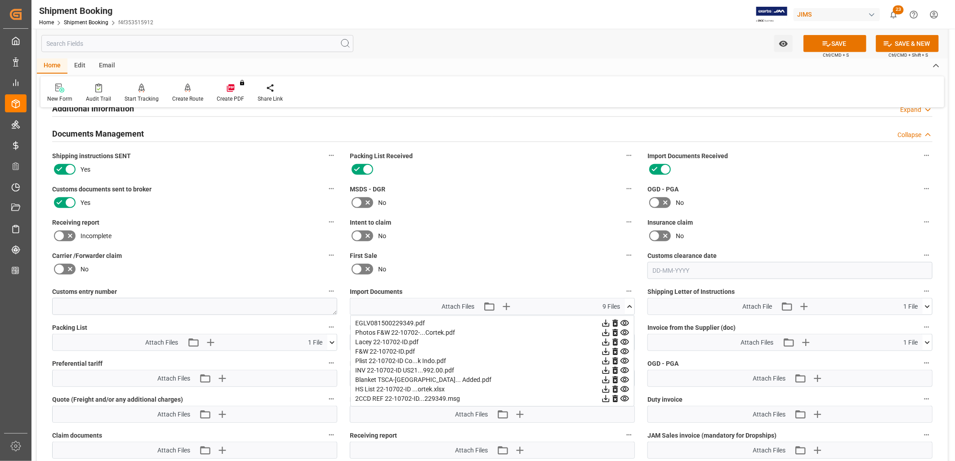
click at [799, 197] on div "No" at bounding box center [789, 203] width 285 height 14
click at [630, 302] on icon at bounding box center [629, 306] width 9 height 9
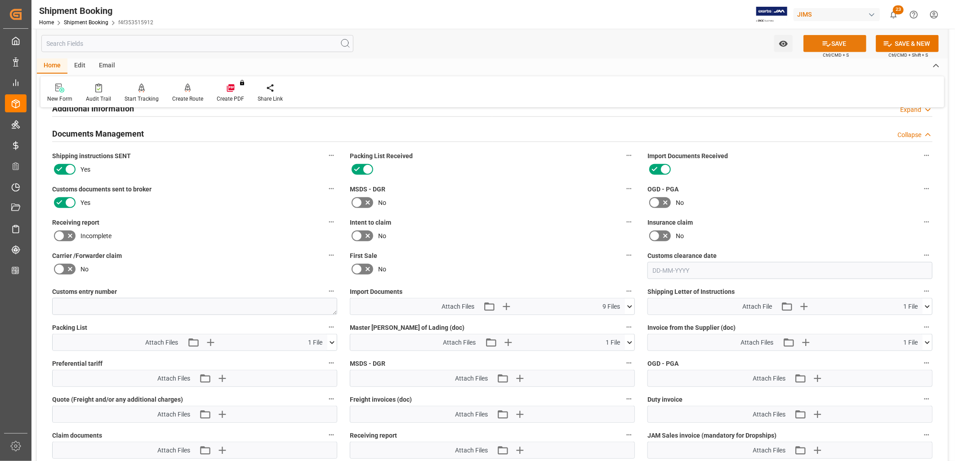
click at [839, 44] on button "SAVE" at bounding box center [834, 43] width 63 height 17
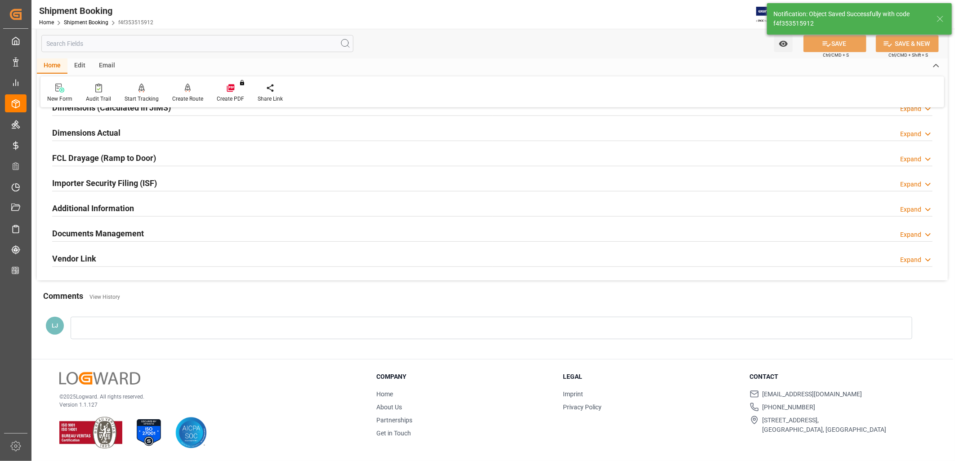
scroll to position [214, 0]
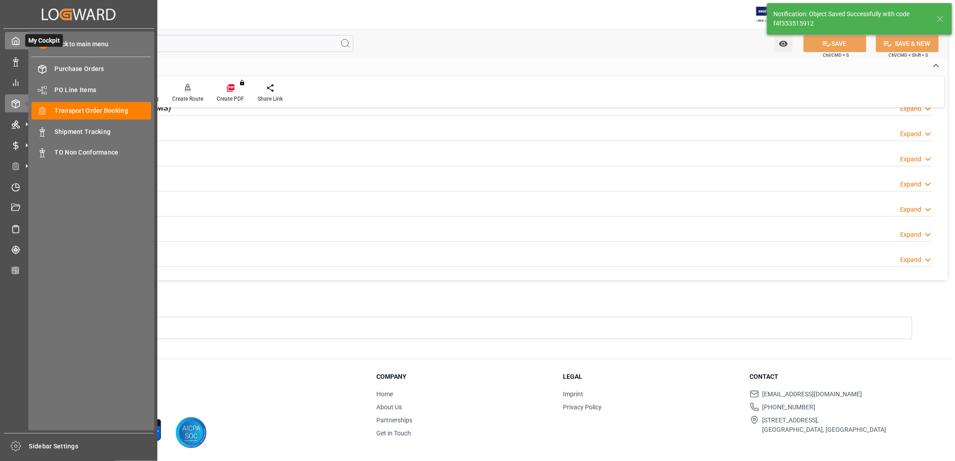
click at [15, 39] on icon at bounding box center [15, 40] width 9 height 9
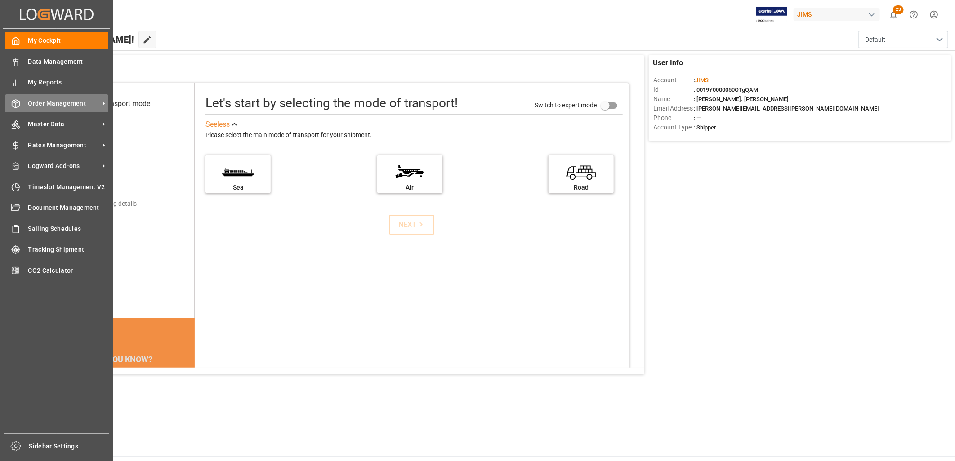
click at [64, 99] on span "Order Management" at bounding box center [63, 103] width 71 height 9
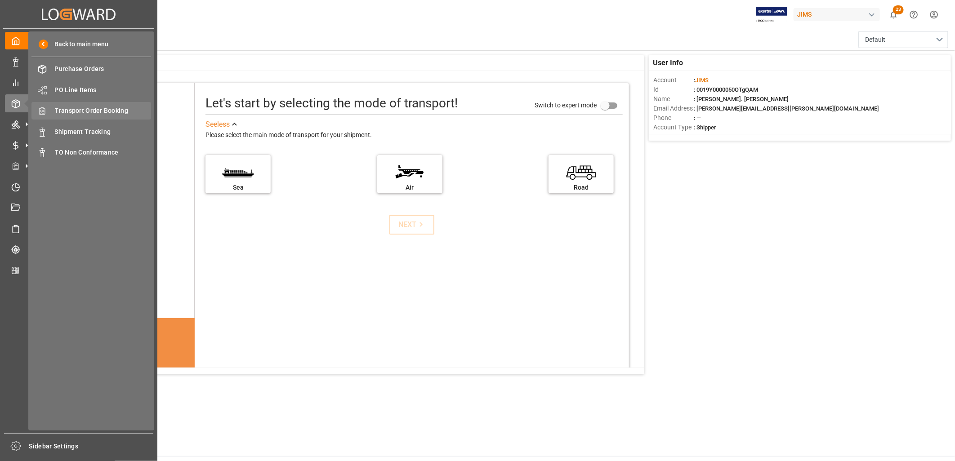
click at [113, 106] on span "Transport Order Booking" at bounding box center [103, 110] width 97 height 9
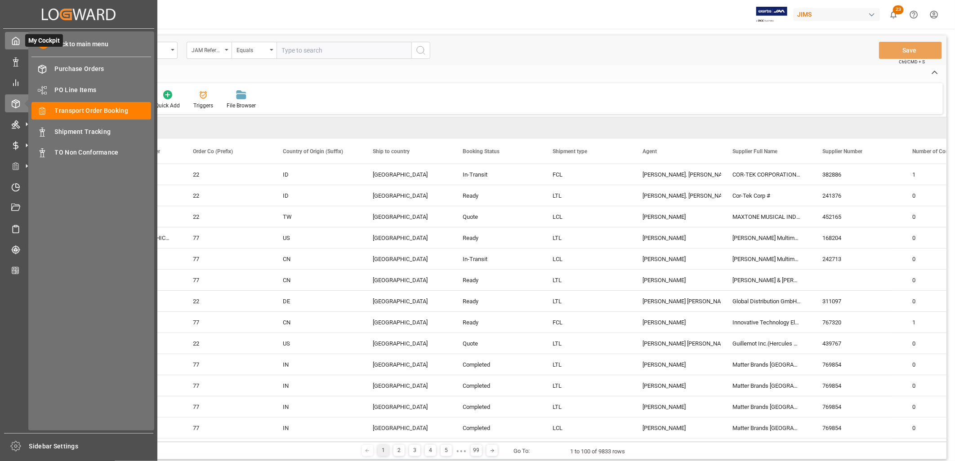
click at [16, 39] on icon at bounding box center [15, 40] width 9 height 9
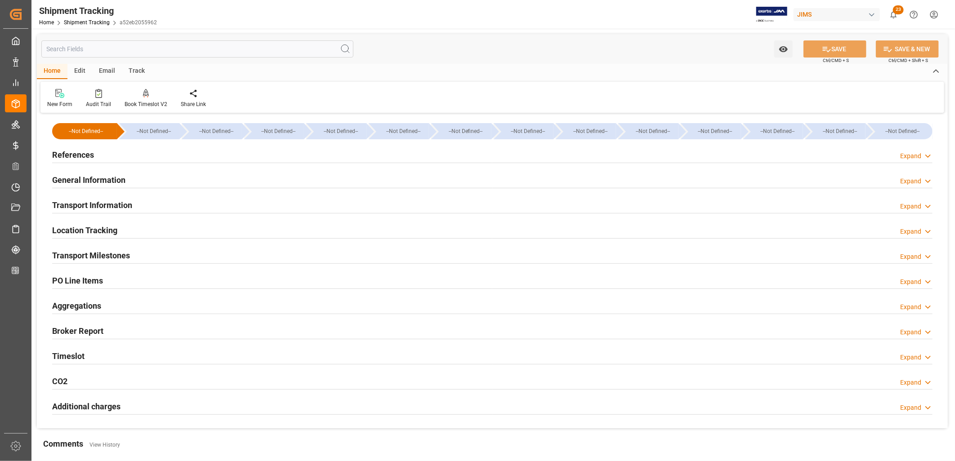
type input "[DATE]"
click at [74, 156] on h2 "References" at bounding box center [73, 155] width 42 height 12
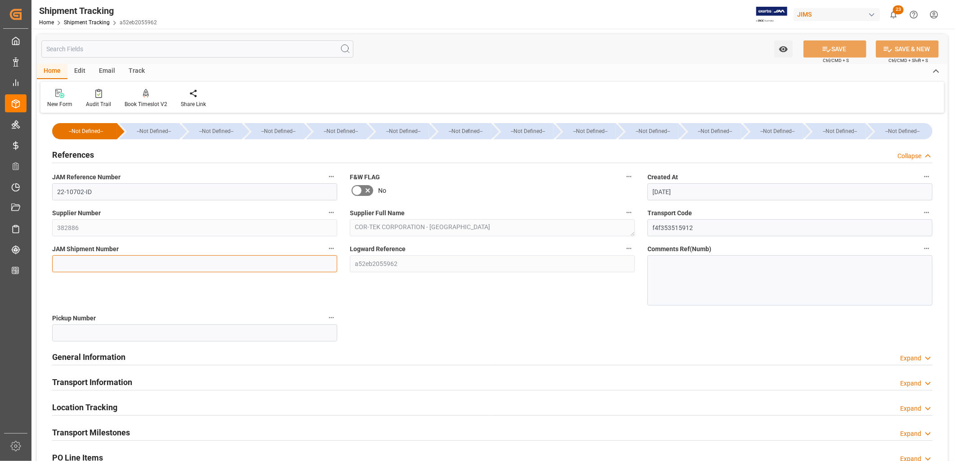
click at [78, 259] on input at bounding box center [194, 263] width 285 height 17
type input "72999"
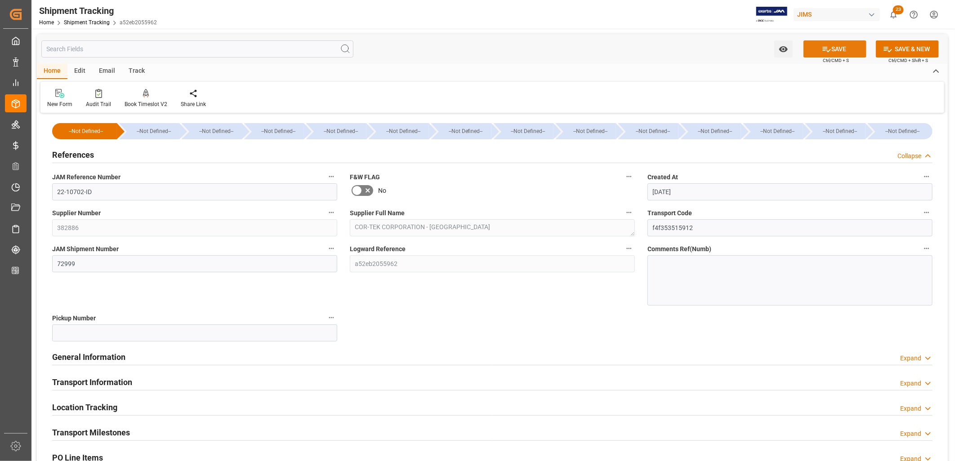
click at [848, 44] on button "SAVE" at bounding box center [834, 48] width 63 height 17
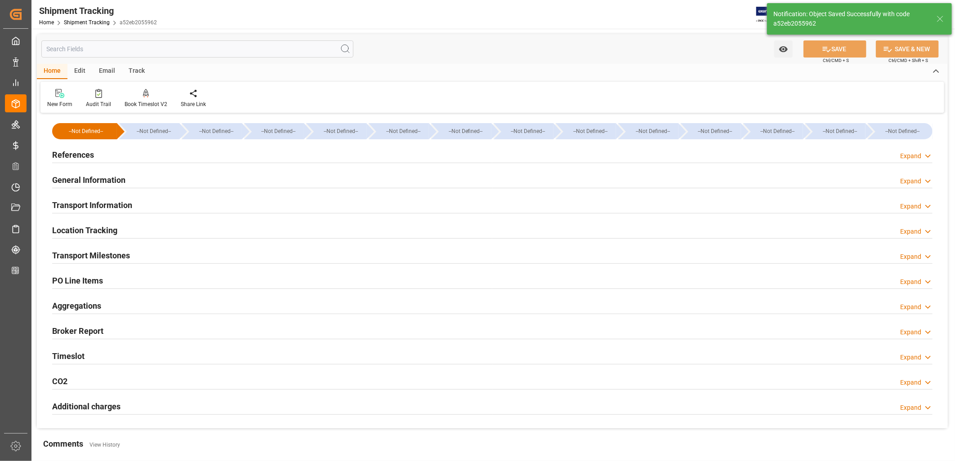
click at [120, 255] on h2 "Transport Milestones" at bounding box center [91, 255] width 78 height 12
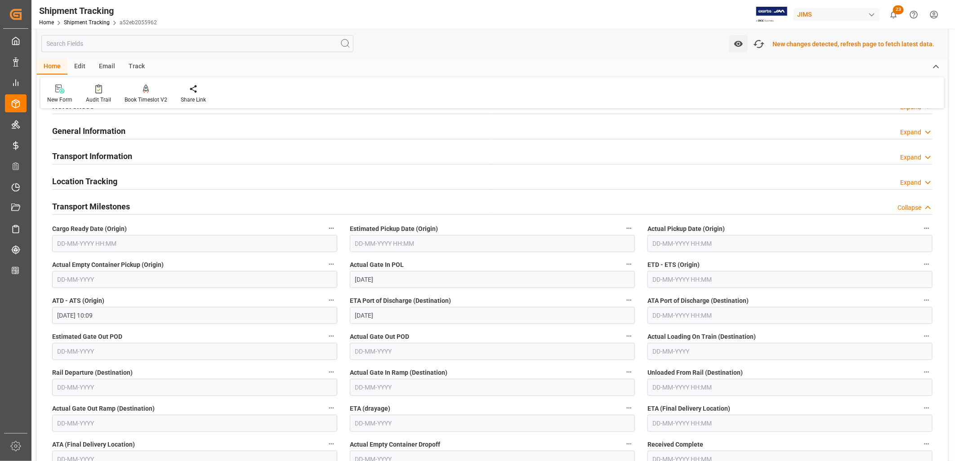
scroll to position [50, 0]
click at [101, 246] on input "text" at bounding box center [194, 242] width 285 height 17
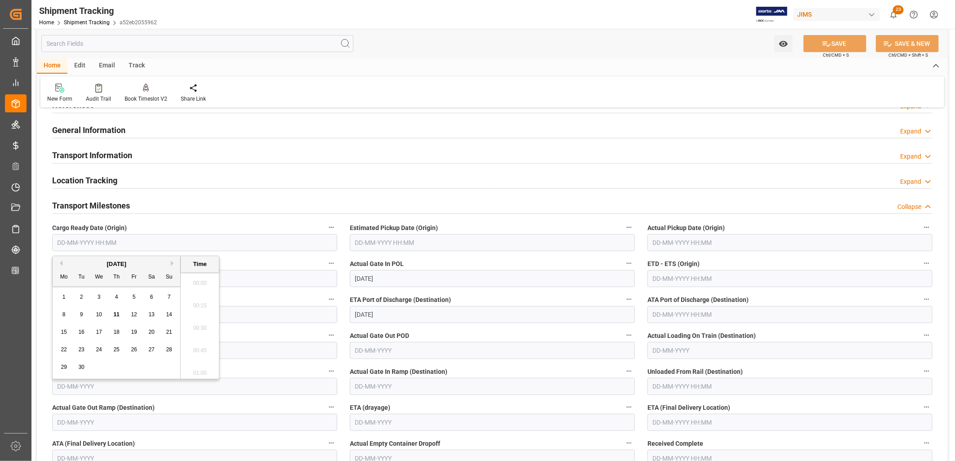
scroll to position [1441, 0]
click at [65, 303] on div "1 2 3 4 5 6 7" at bounding box center [116, 298] width 123 height 18
click at [83, 297] on div "2" at bounding box center [81, 297] width 11 height 11
type input "02-09-2025 00:00"
click at [387, 243] on input "text" at bounding box center [492, 242] width 285 height 17
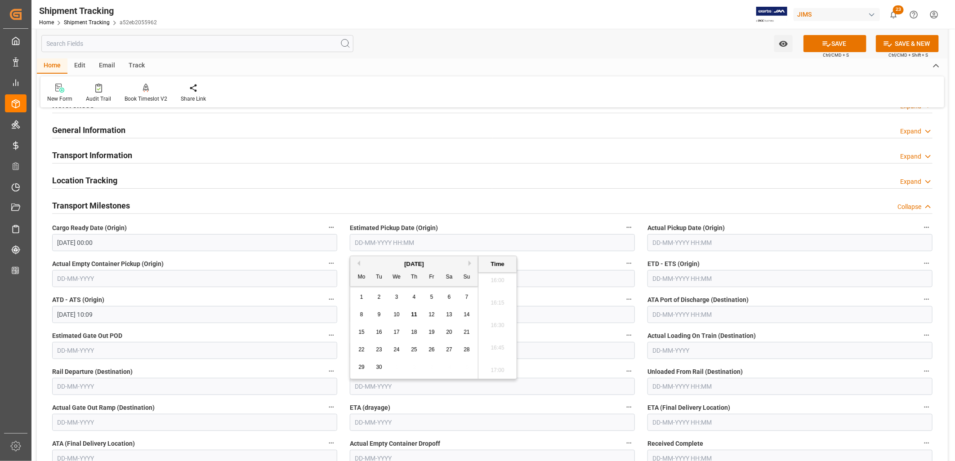
click at [363, 315] on span "8" at bounding box center [361, 315] width 3 height 6
type input "08-09-2025 00:00"
click at [659, 239] on input "text" at bounding box center [789, 242] width 285 height 17
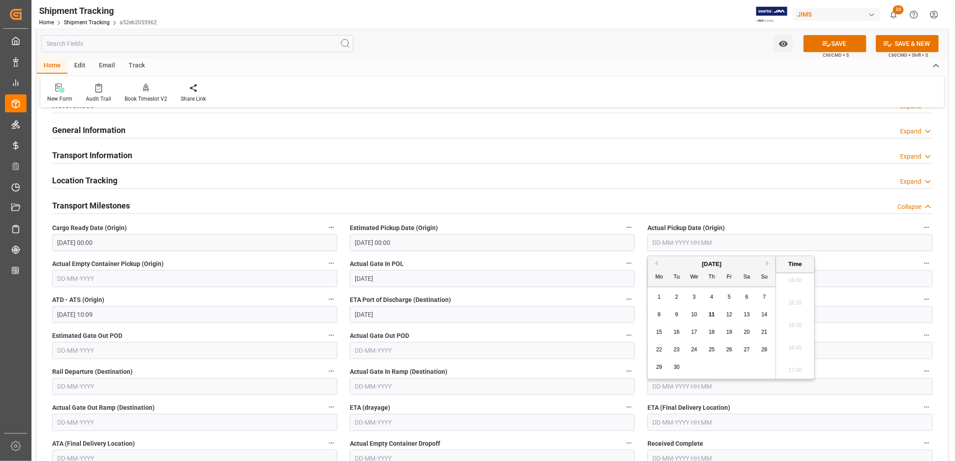
click at [114, 244] on input "02-09-2025 00:00" at bounding box center [194, 242] width 285 height 17
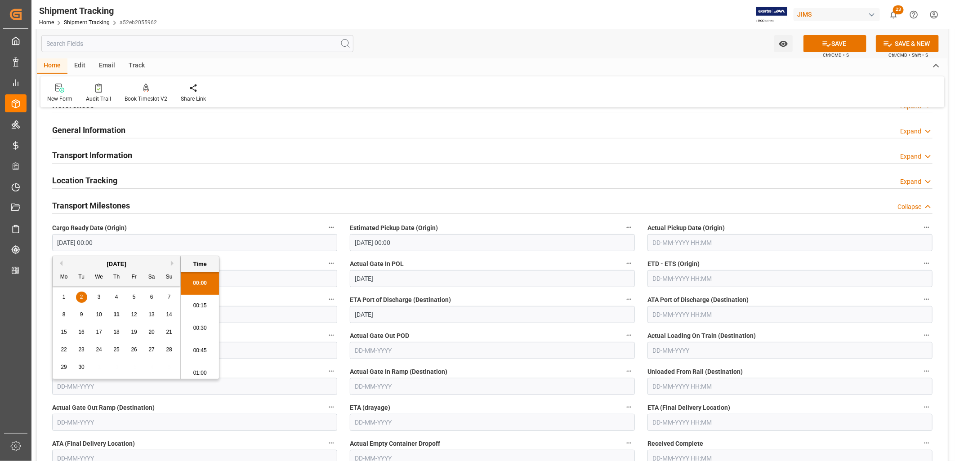
click at [153, 298] on div "6" at bounding box center [151, 297] width 11 height 11
type input "06-09-2025 00:00"
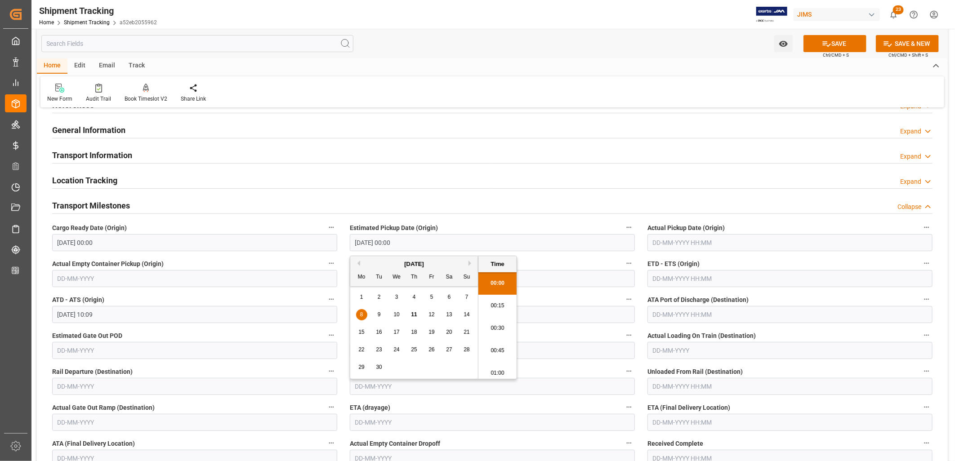
click at [410, 243] on input "08-09-2025 00:00" at bounding box center [492, 242] width 285 height 17
click at [362, 316] on span "8" at bounding box center [361, 315] width 3 height 6
click at [668, 243] on input "text" at bounding box center [789, 242] width 285 height 17
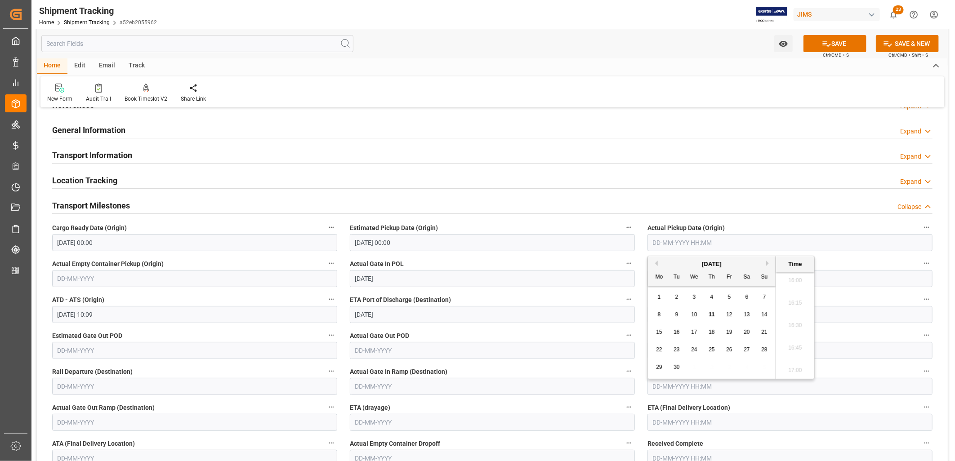
click at [660, 312] on span "8" at bounding box center [659, 315] width 3 height 6
type input "08-09-2025 00:00"
click at [389, 312] on input "06-10-2025" at bounding box center [492, 314] width 285 height 17
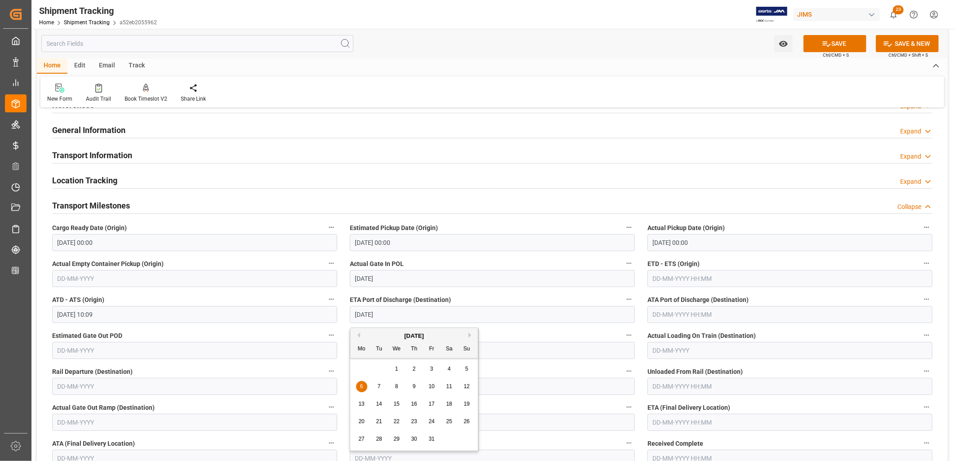
click at [654, 277] on input "text" at bounding box center [789, 278] width 285 height 17
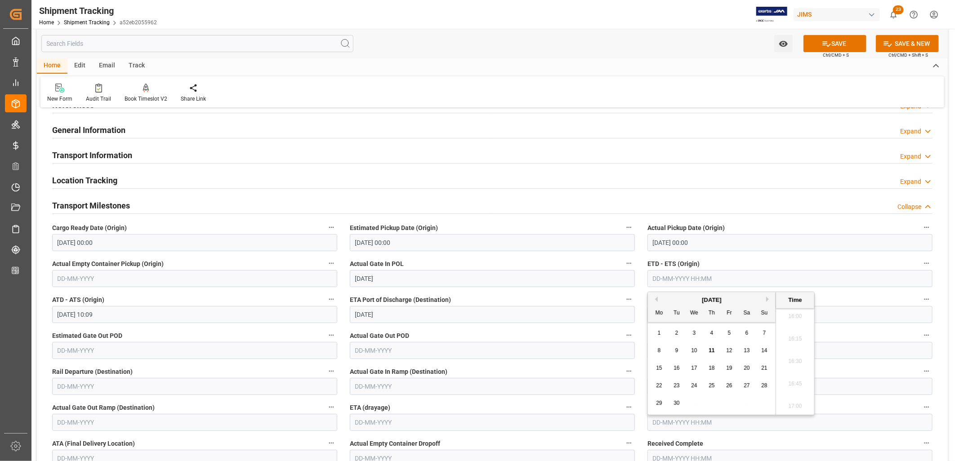
click at [664, 360] on div "15 16 17 18 19 20 21" at bounding box center [711, 369] width 123 height 18
click at [697, 351] on span "10" at bounding box center [694, 350] width 6 height 6
type input "10-09-2025 00:00"
click at [397, 279] on input "08-09-2025" at bounding box center [492, 278] width 285 height 17
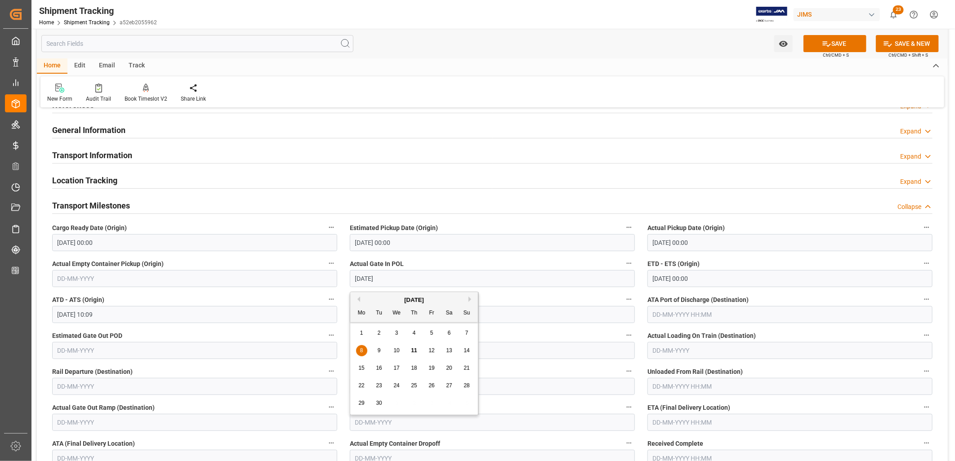
click at [400, 349] on div "10" at bounding box center [396, 351] width 11 height 11
type input "10-09-2025"
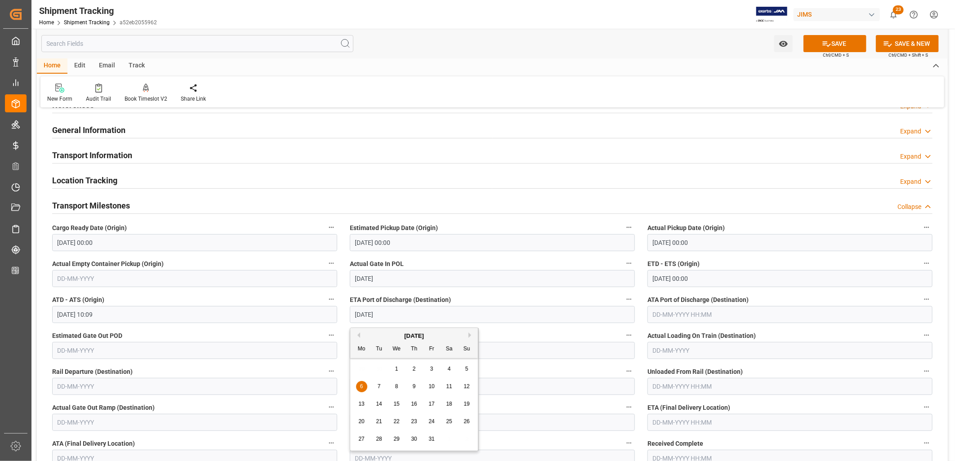
click at [399, 316] on input "06-10-2025" at bounding box center [492, 314] width 285 height 17
click at [378, 388] on span "7" at bounding box center [379, 386] width 3 height 6
type input "07-10-2025"
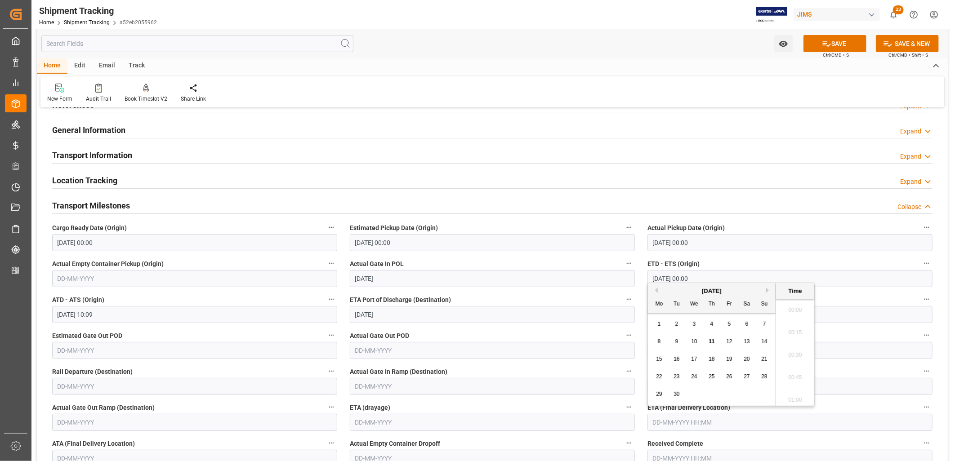
click at [658, 422] on input "text" at bounding box center [789, 422] width 285 height 17
click at [663, 387] on div "29 30 1 2 3 4 5" at bounding box center [711, 395] width 123 height 18
click at [766, 289] on div "September 2025" at bounding box center [712, 291] width 128 height 9
click at [767, 289] on button "Next Month" at bounding box center [768, 290] width 5 height 5
click at [677, 375] on span "21" at bounding box center [676, 377] width 6 height 6
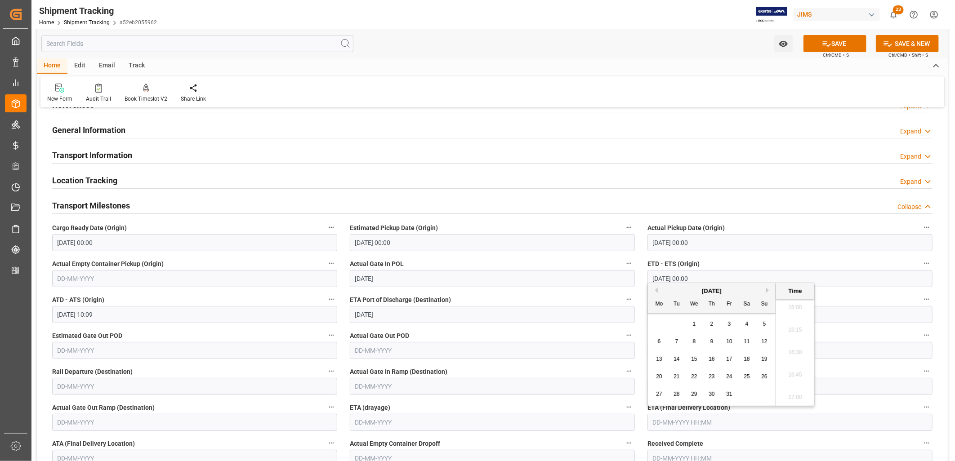
type input "21-10-2025 00:00"
click at [745, 254] on div "Actual Pickup Date (Origin) 08-09-2025 00:00" at bounding box center [790, 236] width 298 height 36
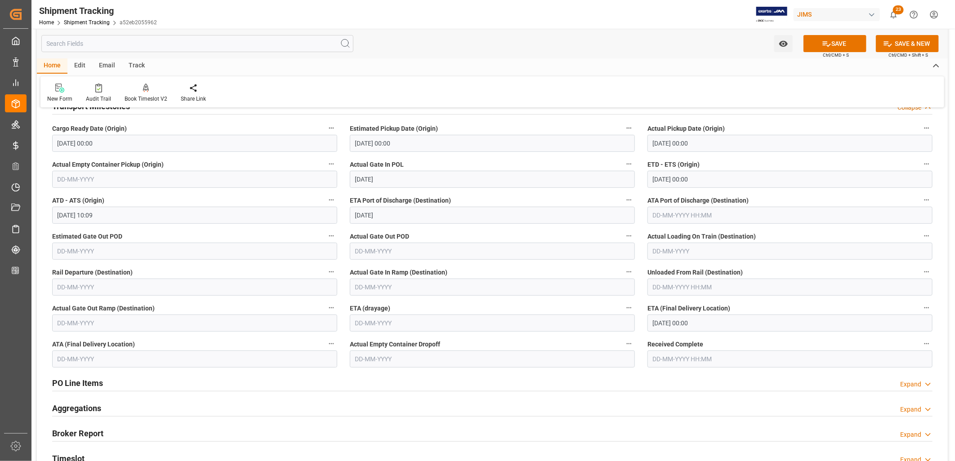
scroll to position [150, 0]
click at [830, 41] on button "SAVE" at bounding box center [834, 43] width 63 height 17
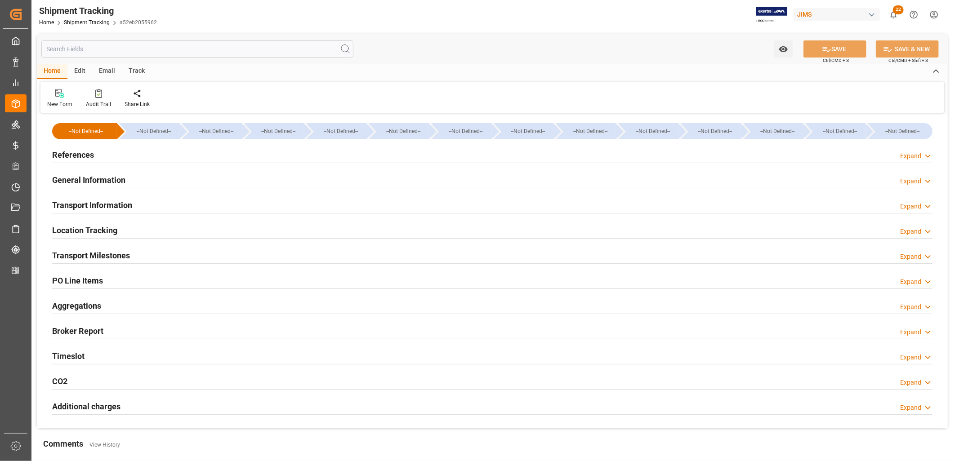
type input "08-09-2025"
type input "10-09-2025 10:09"
type input "06-10-2025"
click at [115, 255] on h2 "Transport Milestones" at bounding box center [91, 255] width 78 height 12
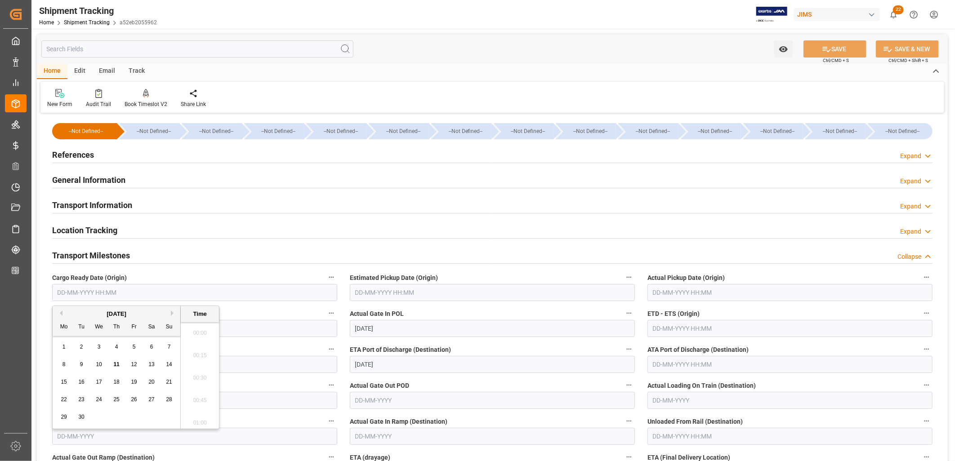
click at [87, 294] on input "text" at bounding box center [194, 292] width 285 height 17
click at [71, 345] on div "1 2 3 4 5 6 7" at bounding box center [116, 347] width 123 height 18
click at [151, 347] on span "6" at bounding box center [151, 347] width 3 height 6
type input "06-09-2025 00:00"
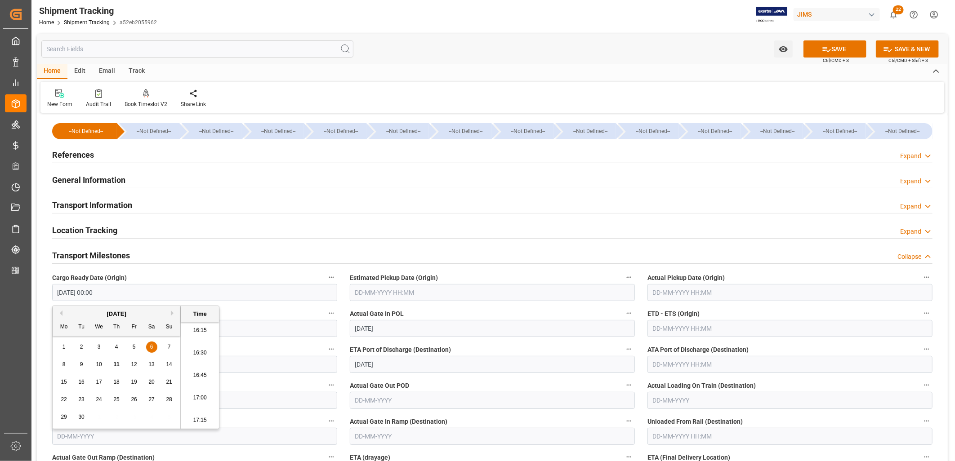
click at [367, 295] on input "text" at bounding box center [492, 292] width 285 height 17
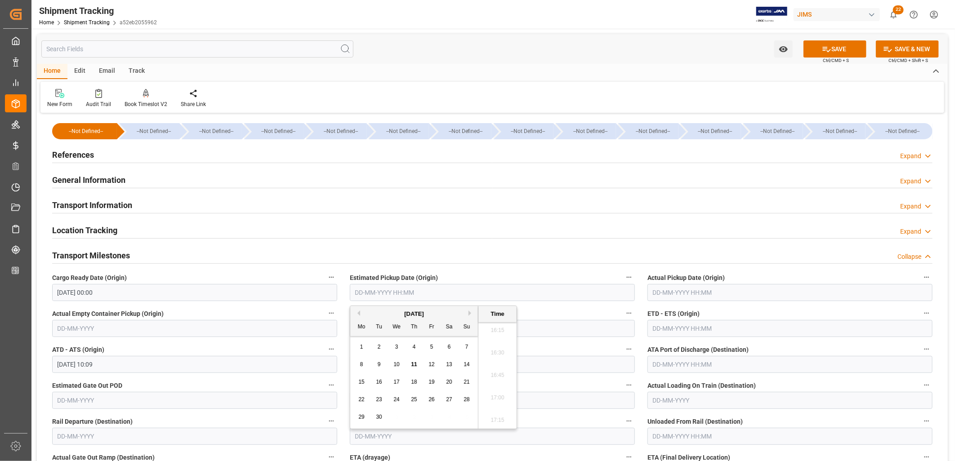
click at [360, 342] on div "1" at bounding box center [361, 347] width 11 height 11
click at [362, 362] on span "8" at bounding box center [361, 364] width 3 height 6
type input "08-09-2025 00:00"
click at [669, 292] on input "text" at bounding box center [789, 292] width 285 height 17
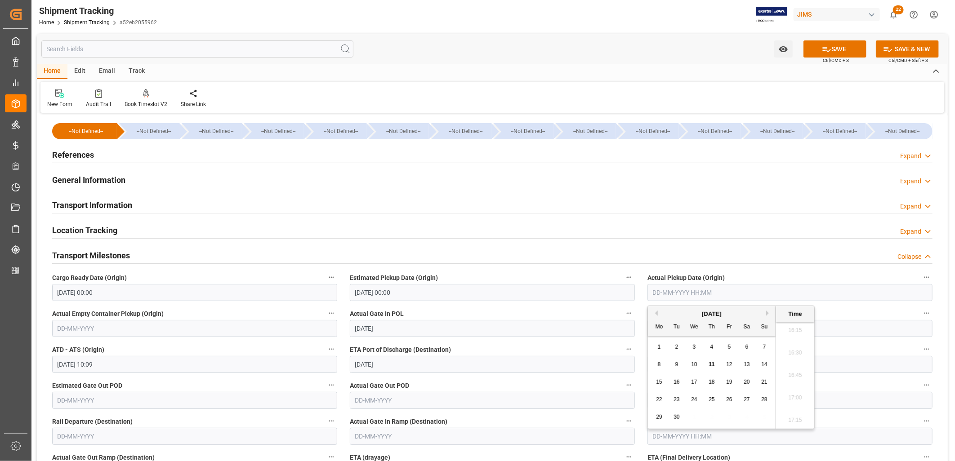
click at [659, 365] on span "8" at bounding box center [659, 364] width 3 height 6
type input "08-09-2025 00:00"
click at [841, 44] on button "SAVE" at bounding box center [834, 48] width 63 height 17
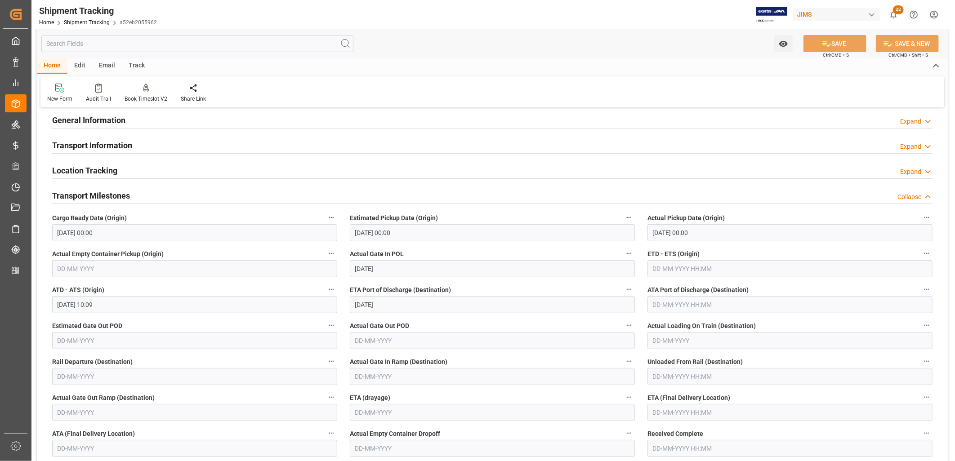
scroll to position [100, 0]
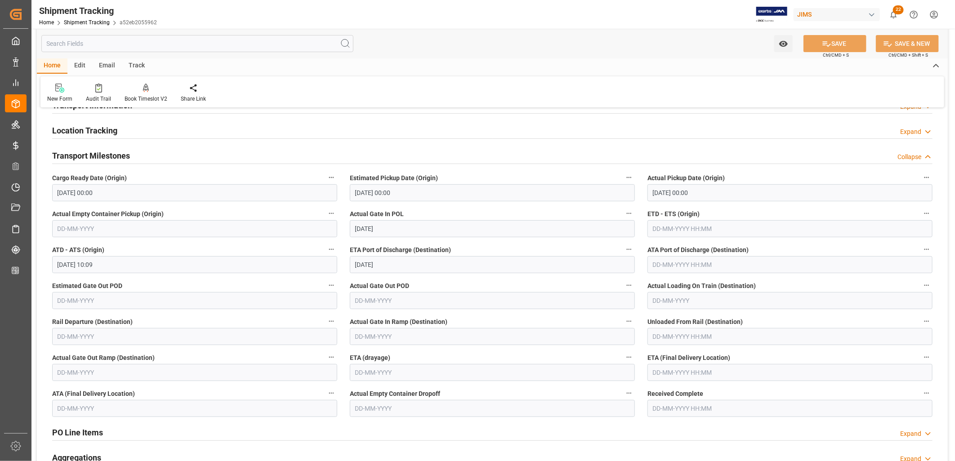
click at [679, 372] on input "text" at bounding box center [789, 372] width 285 height 17
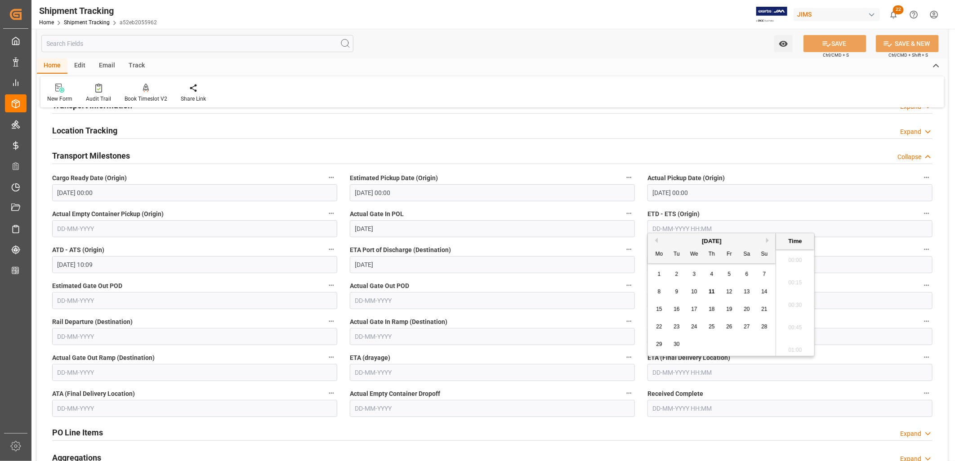
scroll to position [1464, 0]
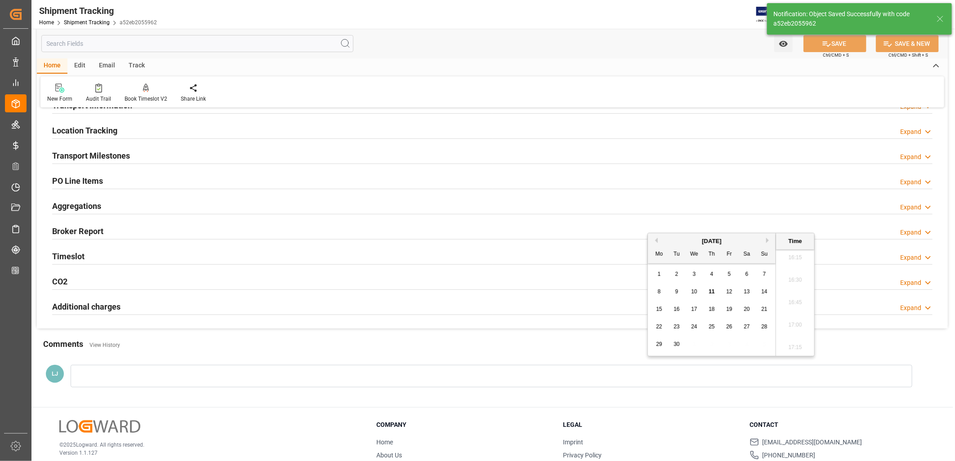
click at [768, 239] on button "Next Month" at bounding box center [768, 240] width 5 height 5
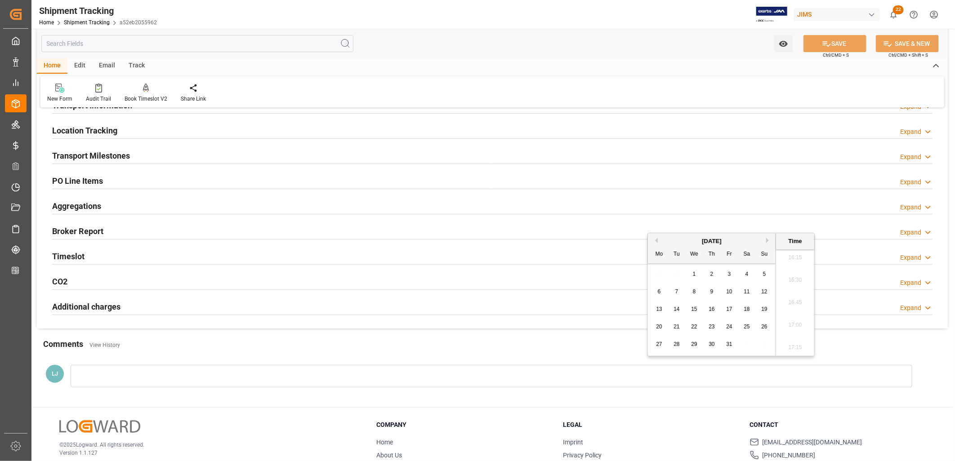
click at [118, 153] on h2 "Transport Milestones" at bounding box center [91, 156] width 78 height 12
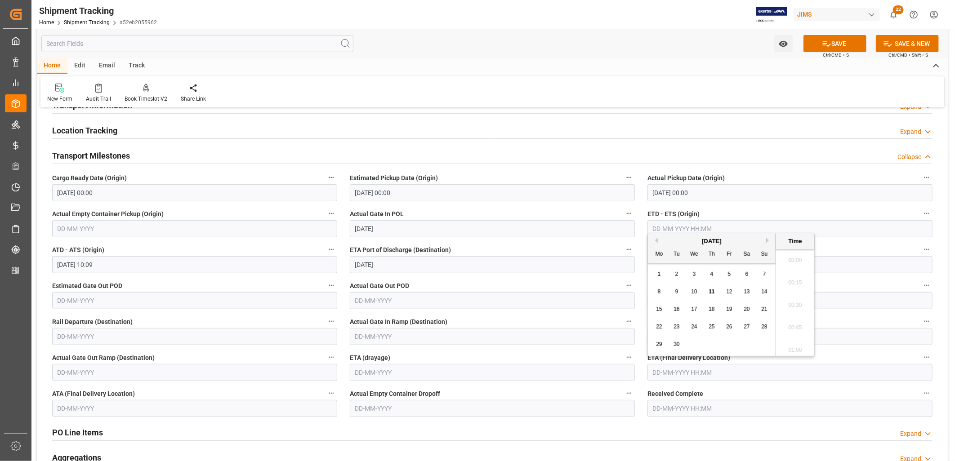
click at [661, 372] on input "text" at bounding box center [789, 372] width 285 height 17
click at [769, 235] on div "September 2025 Mo Tu We Th Fr Sa Su" at bounding box center [712, 248] width 128 height 30
click at [769, 237] on div "September 2025" at bounding box center [712, 241] width 128 height 9
click at [767, 237] on div "September 2025" at bounding box center [712, 241] width 128 height 9
click at [768, 240] on button "Next Month" at bounding box center [768, 240] width 5 height 5
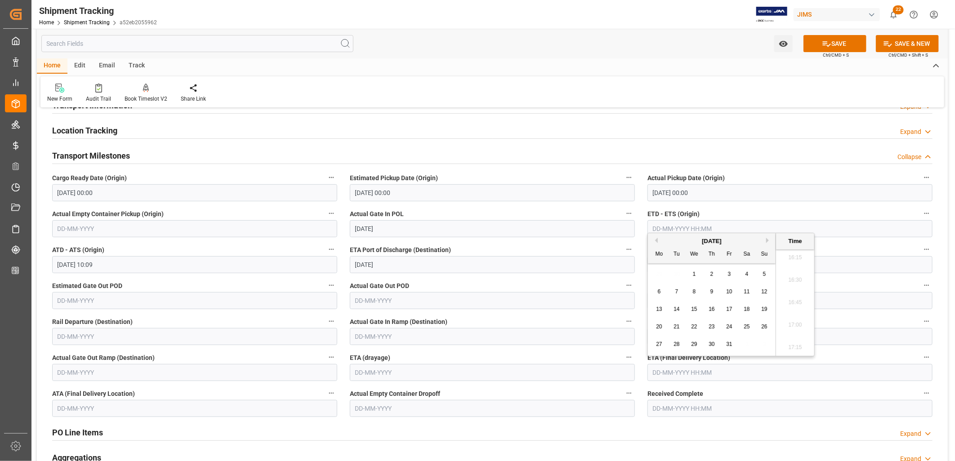
click at [677, 326] on span "21" at bounding box center [676, 327] width 6 height 6
type input "21-10-2025 00:00"
click at [883, 240] on div "ETD - ETS (Origin)" at bounding box center [790, 223] width 298 height 36
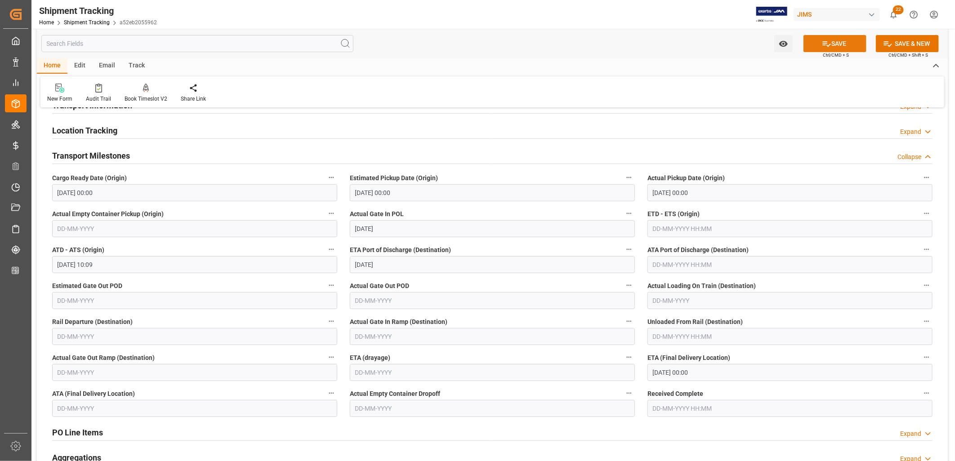
click at [841, 42] on button "SAVE" at bounding box center [834, 43] width 63 height 17
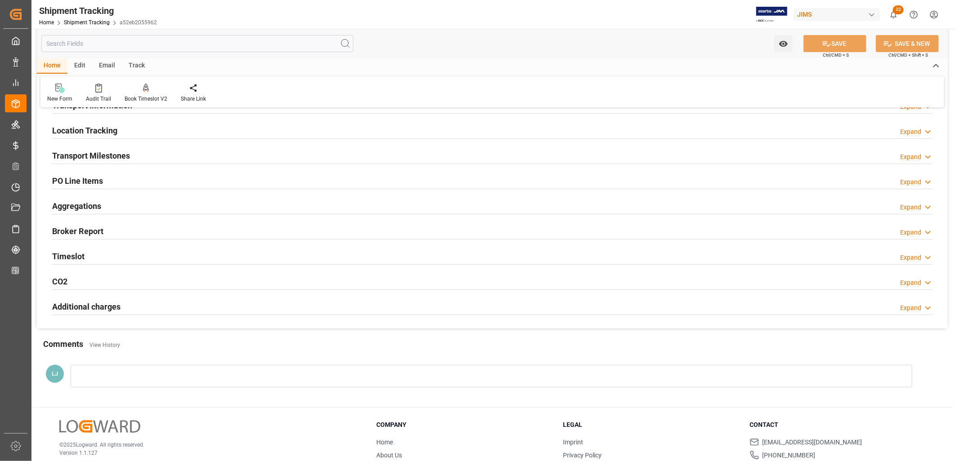
click at [92, 182] on h2 "PO Line Items" at bounding box center [77, 181] width 51 height 12
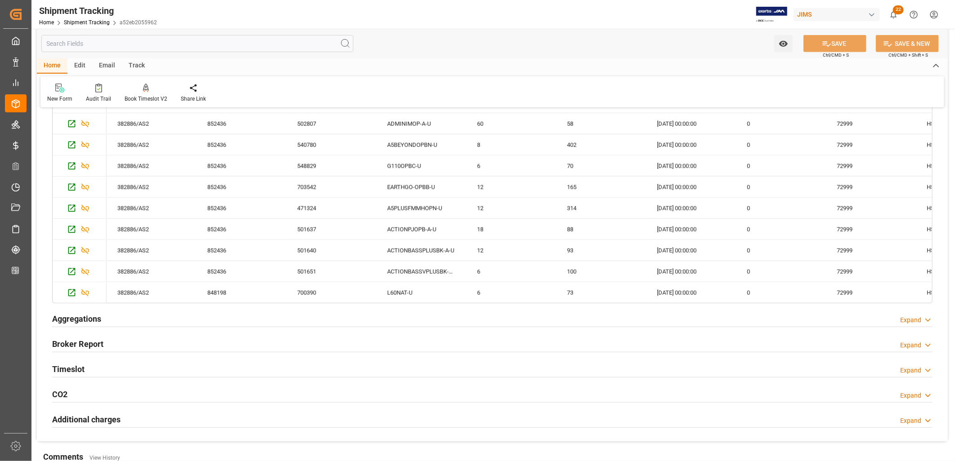
scroll to position [80, 0]
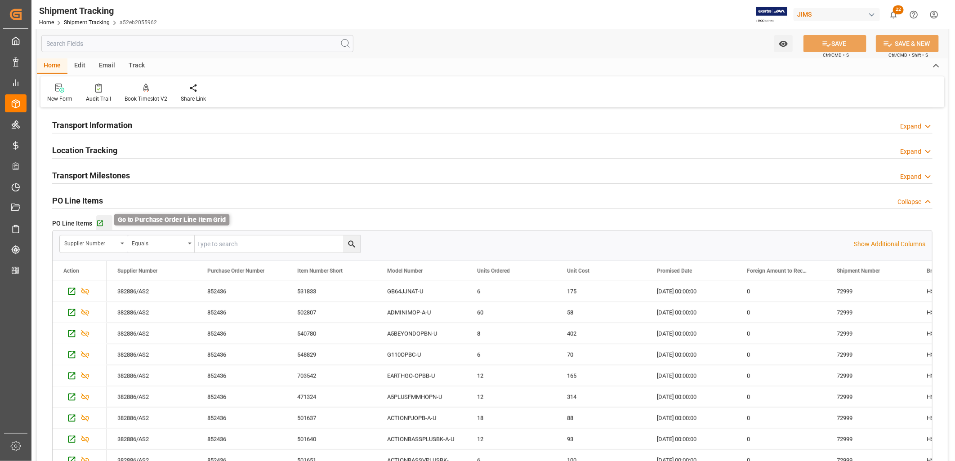
click at [101, 223] on icon "button" at bounding box center [100, 224] width 8 height 8
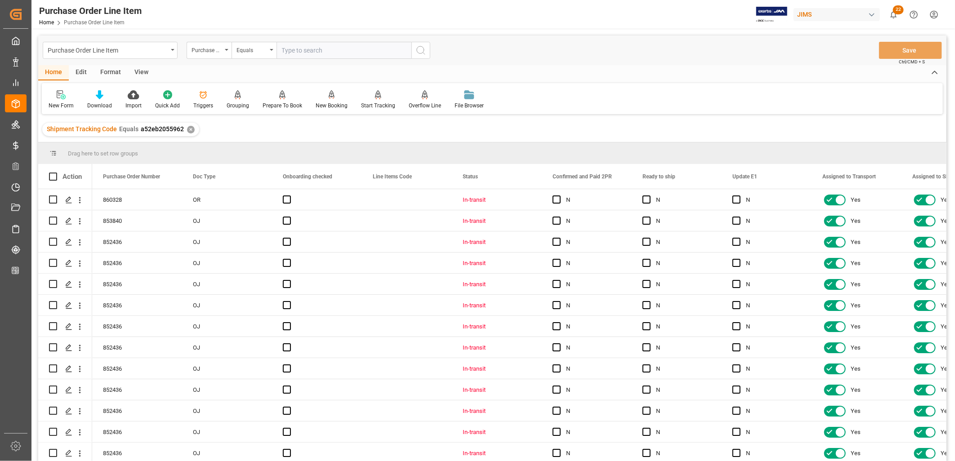
click at [57, 73] on div "Home" at bounding box center [53, 72] width 31 height 15
click at [144, 73] on div "View" at bounding box center [141, 72] width 27 height 15
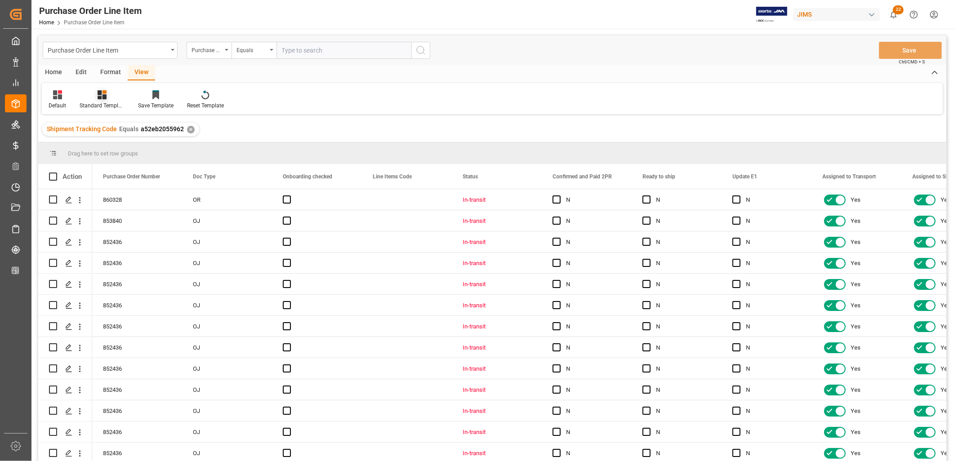
click at [104, 97] on icon at bounding box center [102, 94] width 9 height 9
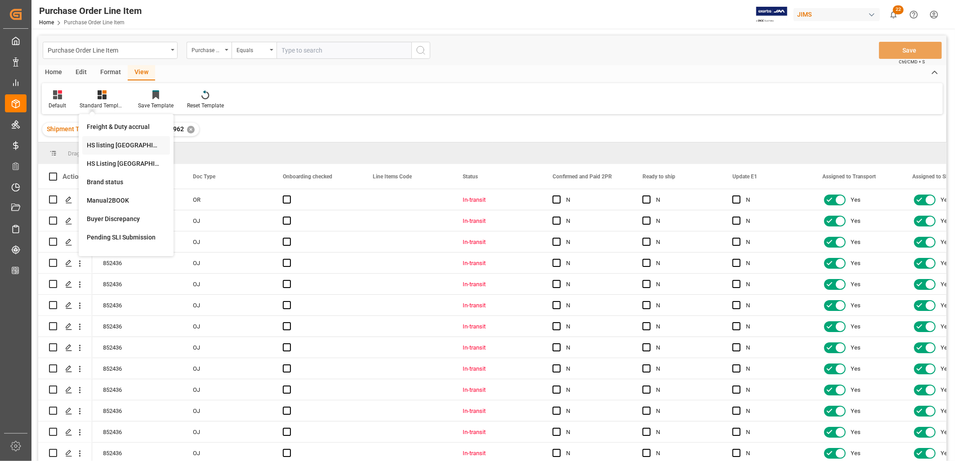
click at [116, 143] on div "HS listing [GEOGRAPHIC_DATA]" at bounding box center [126, 145] width 79 height 9
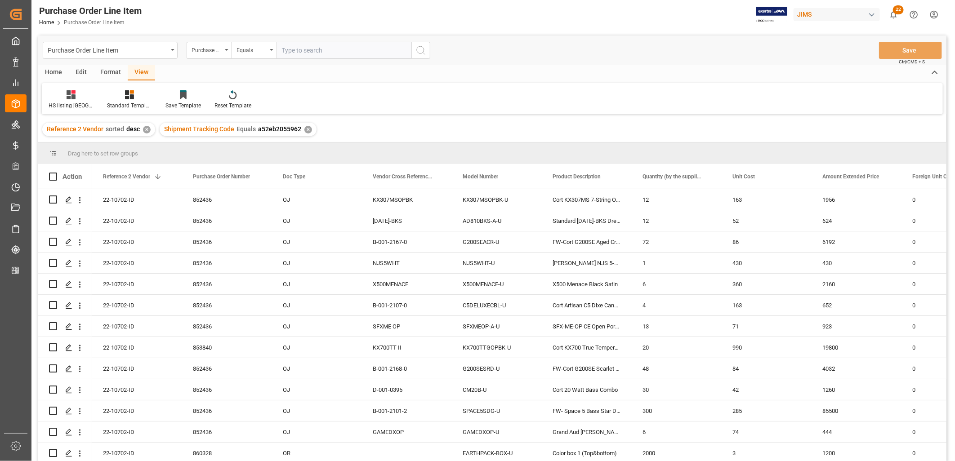
click at [52, 74] on div "Home" at bounding box center [53, 72] width 31 height 15
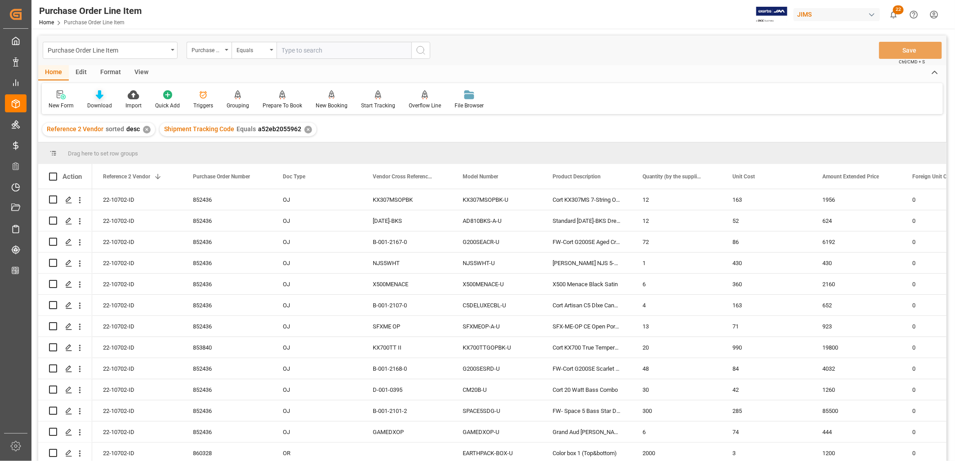
click at [101, 93] on icon at bounding box center [100, 94] width 8 height 9
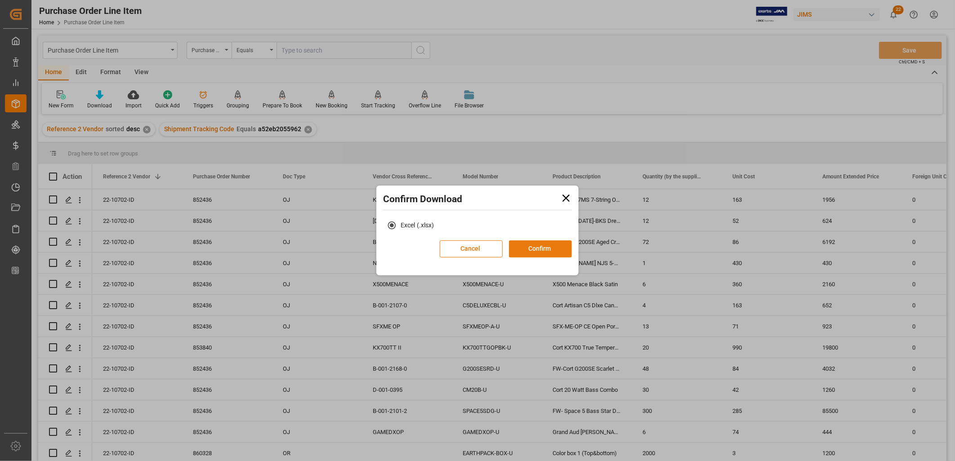
click at [535, 253] on button "Confirm" at bounding box center [540, 248] width 63 height 17
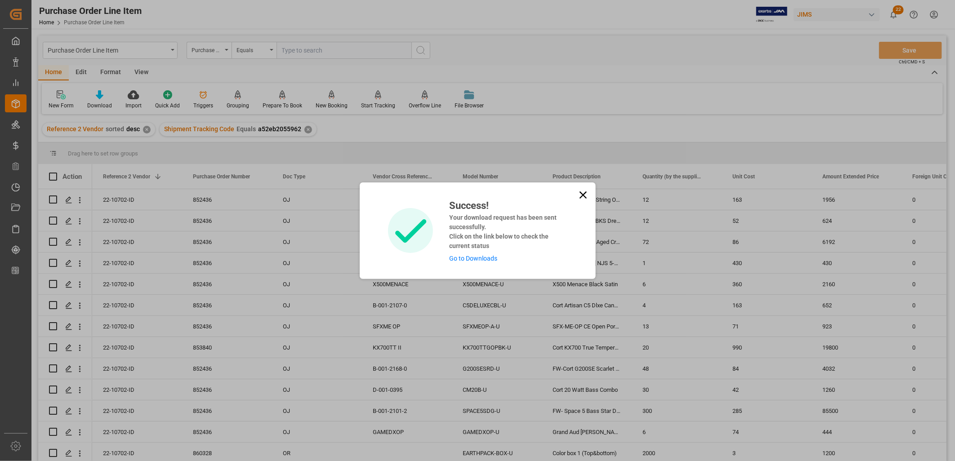
click at [483, 258] on link "Go to Downloads" at bounding box center [473, 258] width 48 height 7
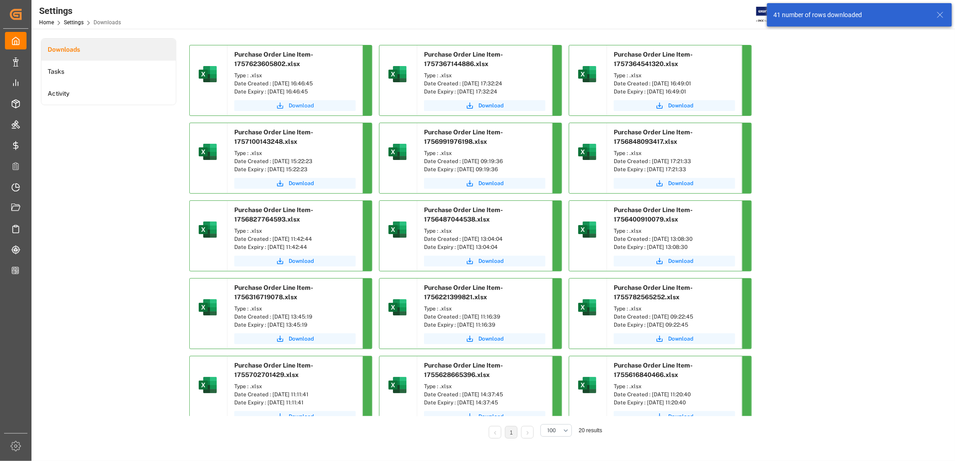
click at [309, 106] on span "Download" at bounding box center [301, 106] width 25 height 8
